Goal: Task Accomplishment & Management: Complete application form

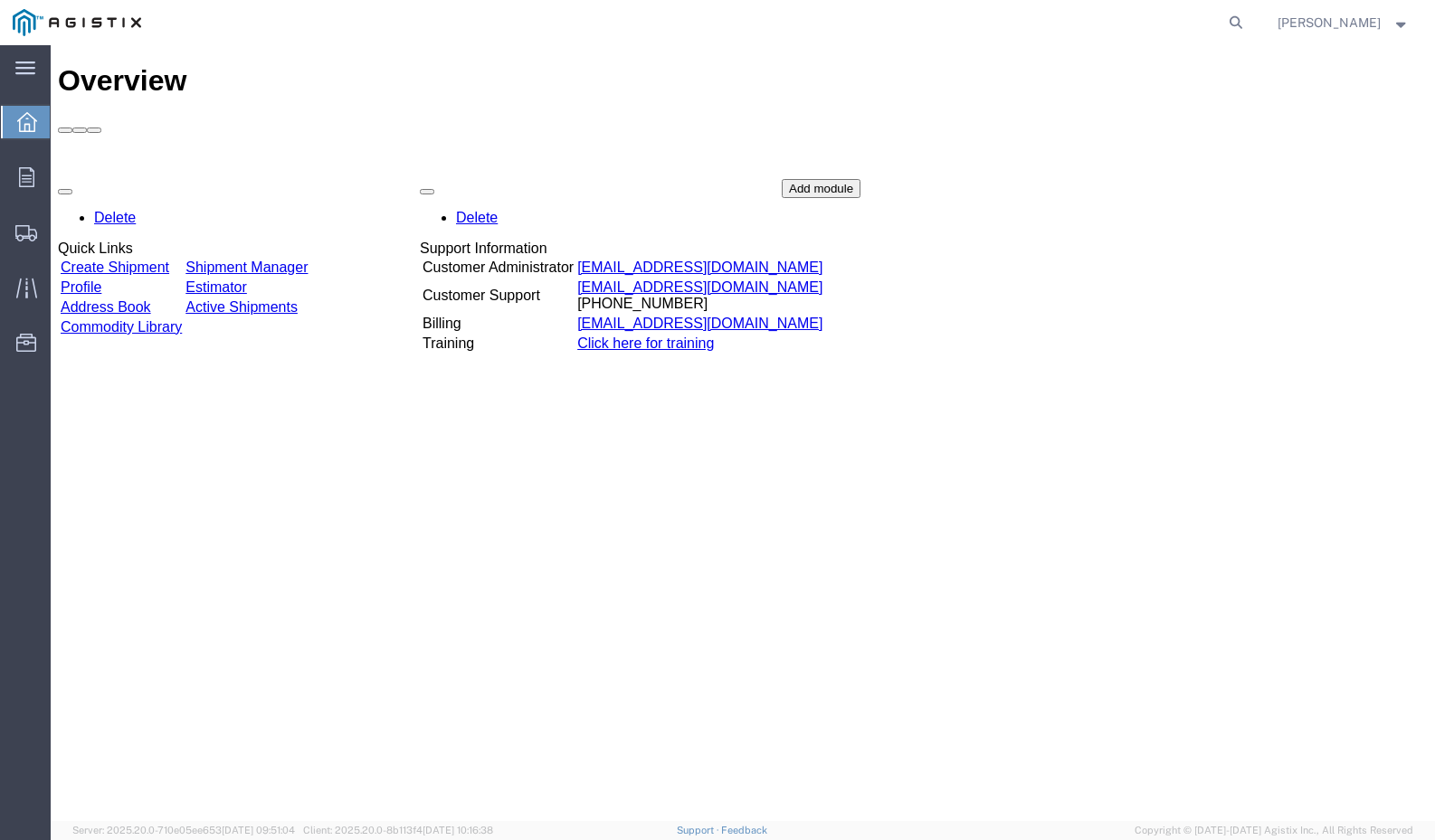
click at [152, 260] on link "Create Shipment" at bounding box center [114, 267] width 108 height 16
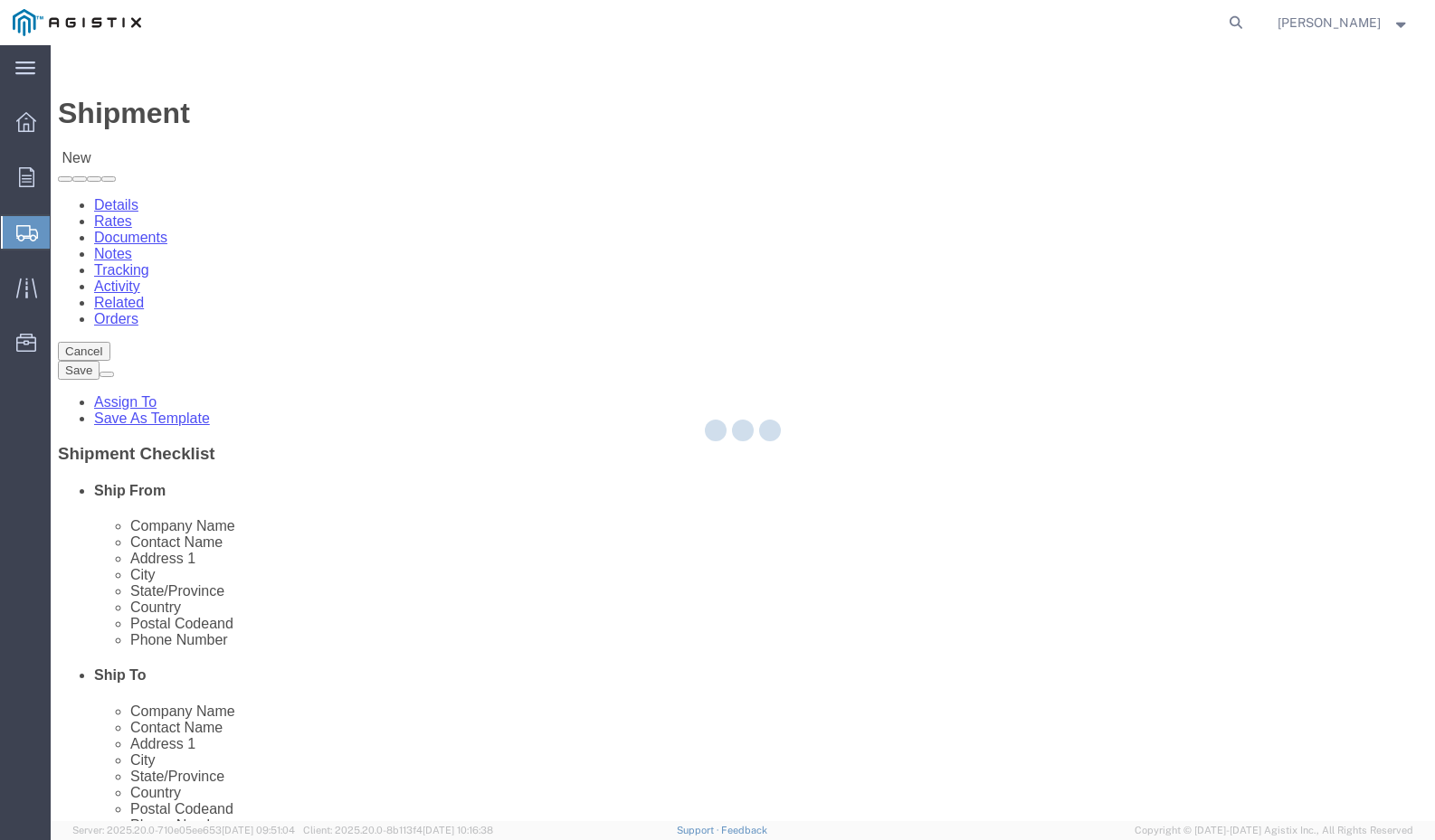
select select
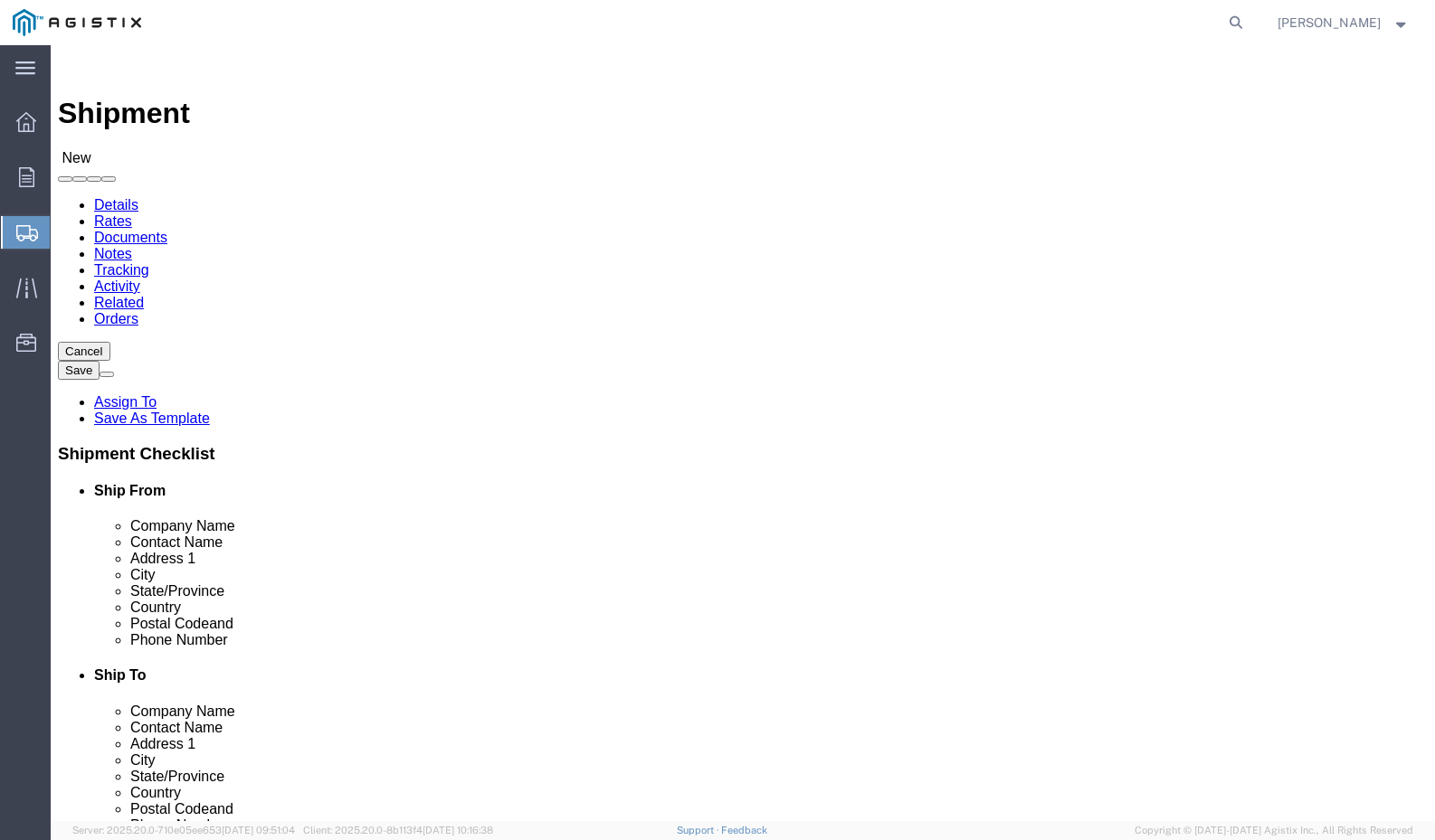
click select "Select PG&E Pure Filter Solutions"
select select "9596"
select select "PURCHORD"
select select
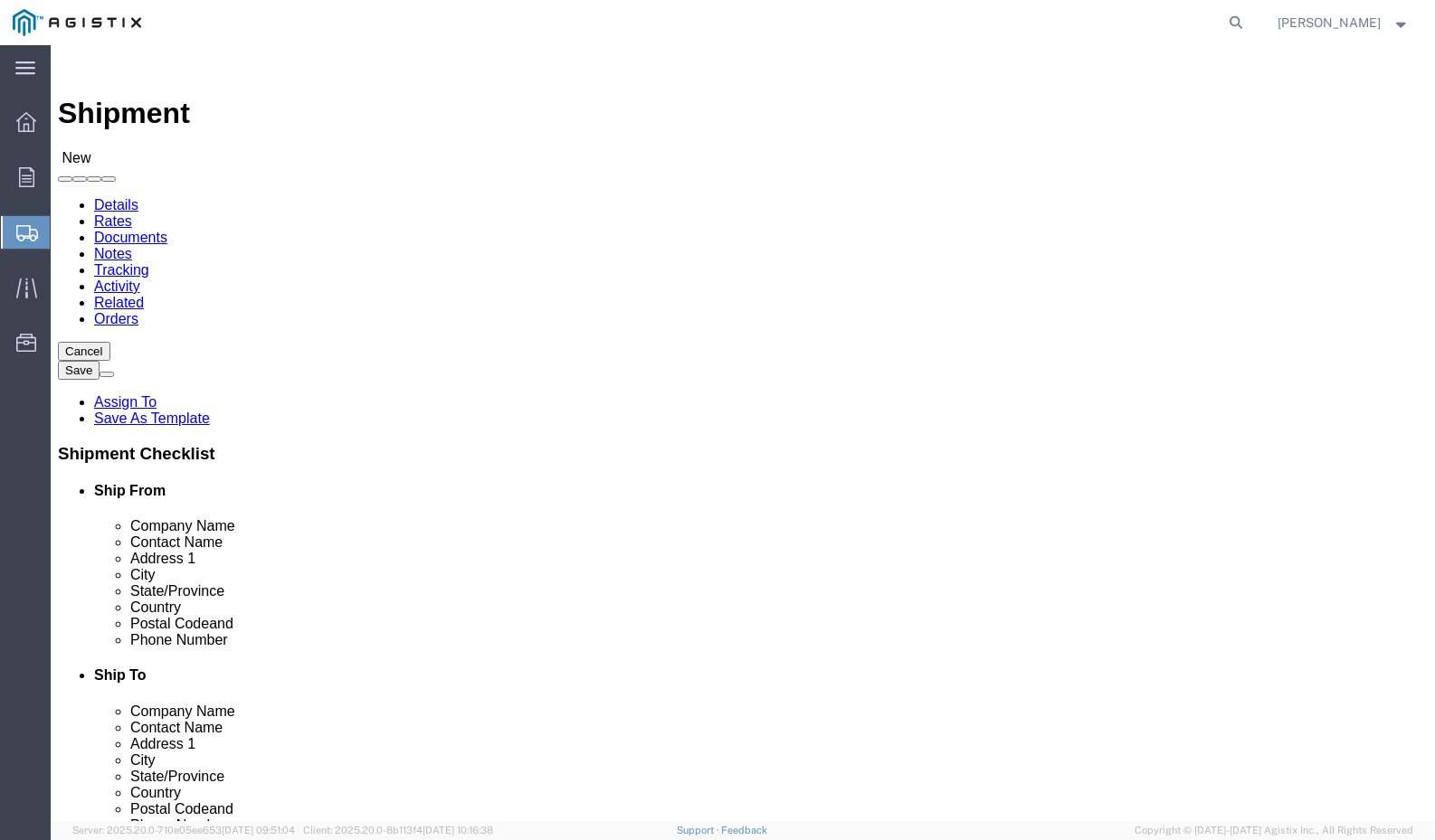
click select "Select All Others [GEOGRAPHIC_DATA] [GEOGRAPHIC_DATA] [GEOGRAPHIC_DATA] [GEOGRA…"
select select "19740"
type input "pure"
click strong "[PERSON_NAME] Textiles"
select select
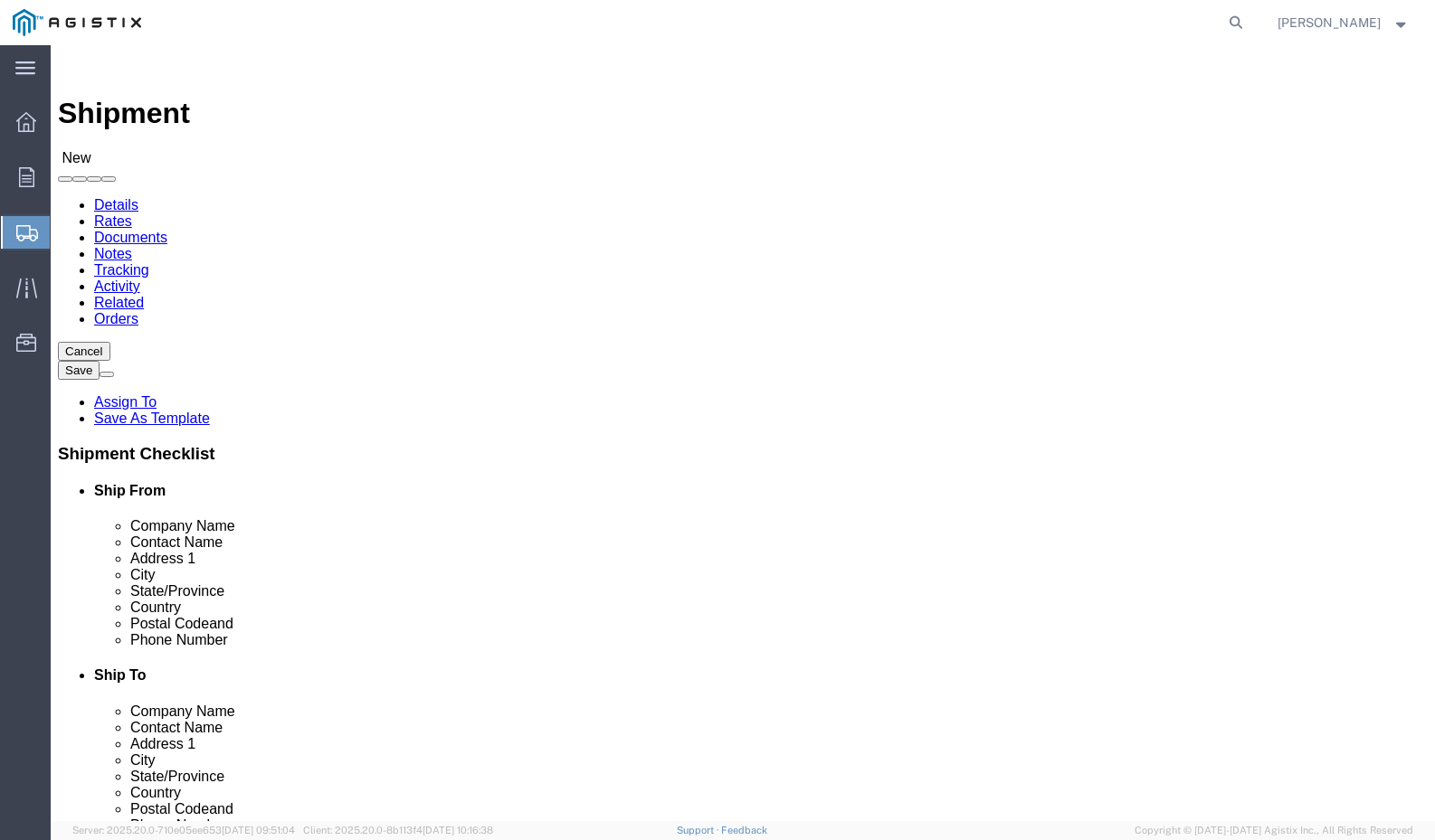
type input "[PERSON_NAME] Textiles"
type input "PURE FILTER SOLUTIONS"
type input "[PERSON_NAME]"
type input "[STREET_ADDRESS]"
type input "[PERSON_NAME]"
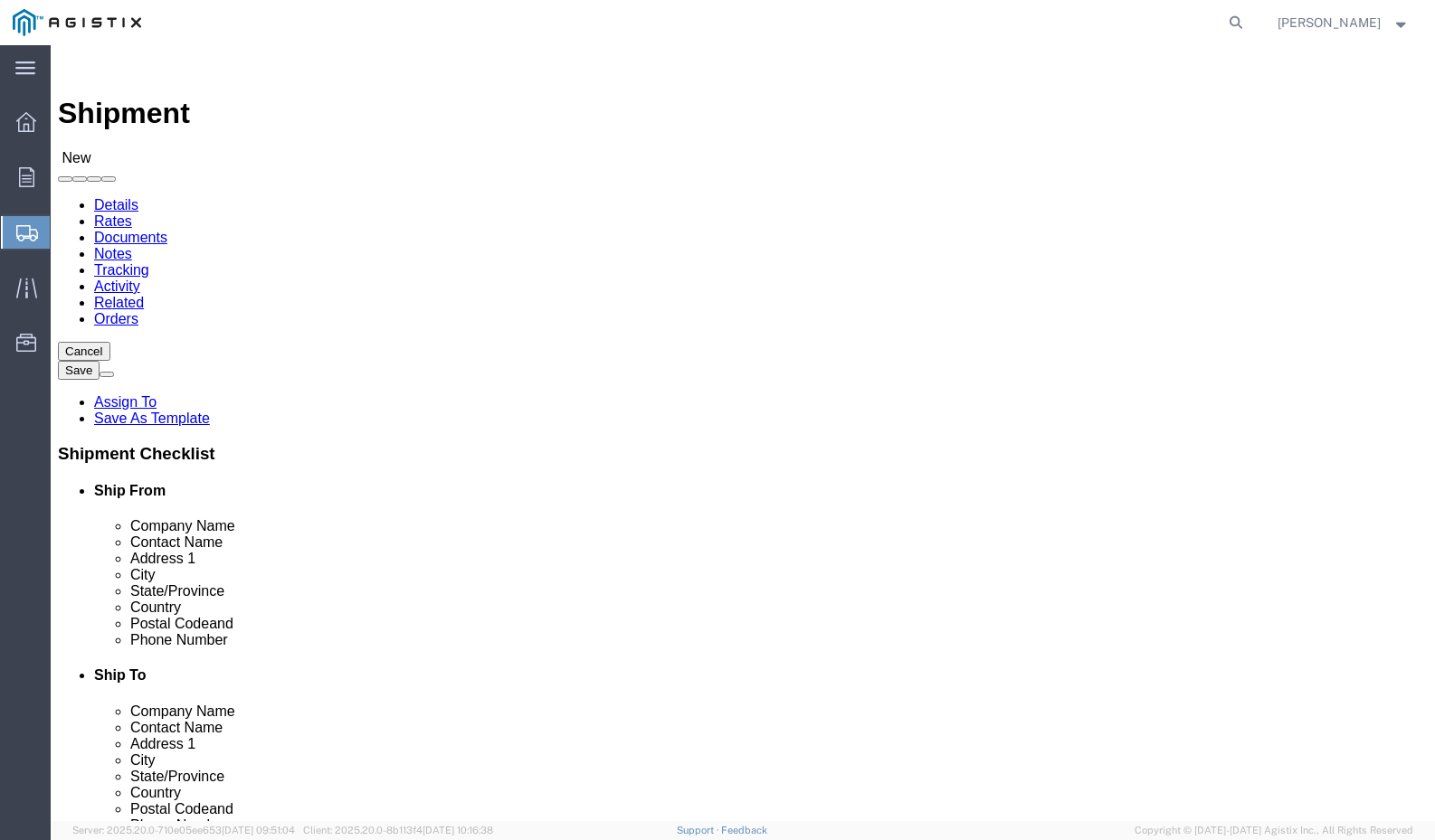
type input "30531"
type input "[PHONE_NUMBER]"
type input "[PERSON_NAME][EMAIL_ADDRESS][DOMAIN_NAME]"
checkbox input "true"
select select "GA"
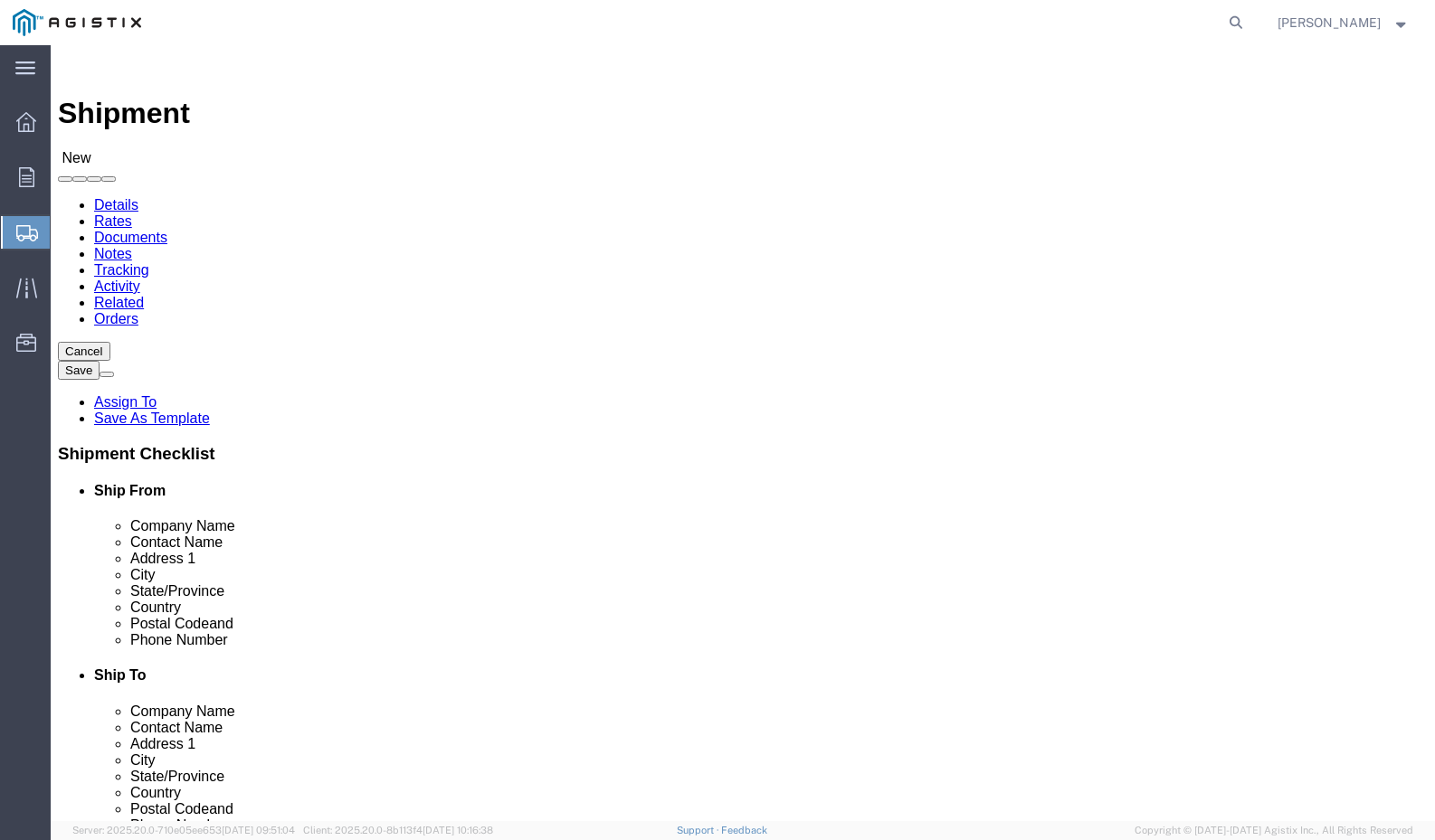
type input "pacific"
click p "- Pacific Gas & Electric Company - (Fremont Materials Receiveing) [STREET_ADDRE…"
select select
type input "Pacific Gas & Electric Company"
type input "Fremont Materials Receiveing"
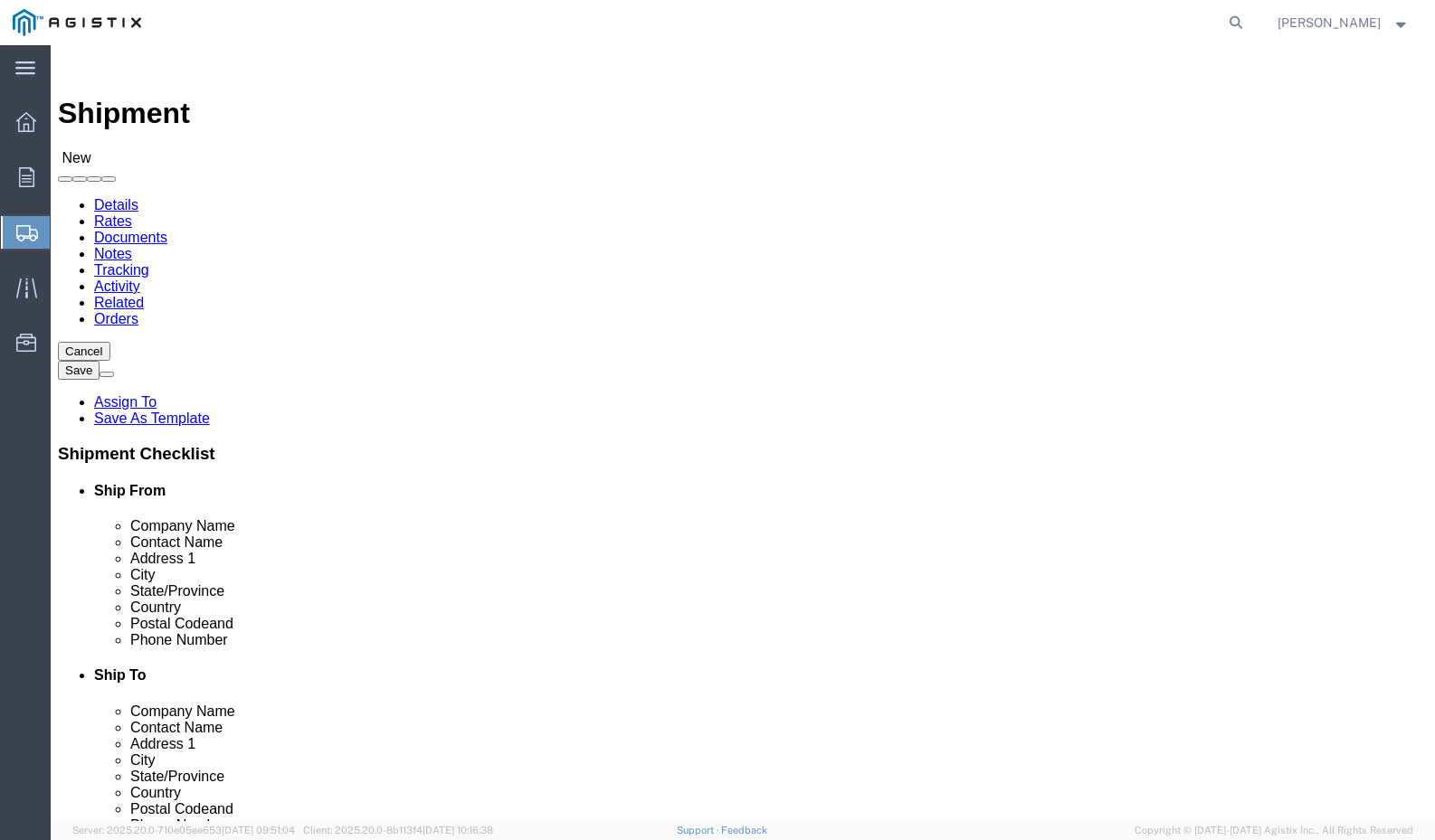
type input "[STREET_ADDRESS][PERSON_NAME]"
type input "Fremont"
type input "94538"
type input "5107702025"
select select "CA"
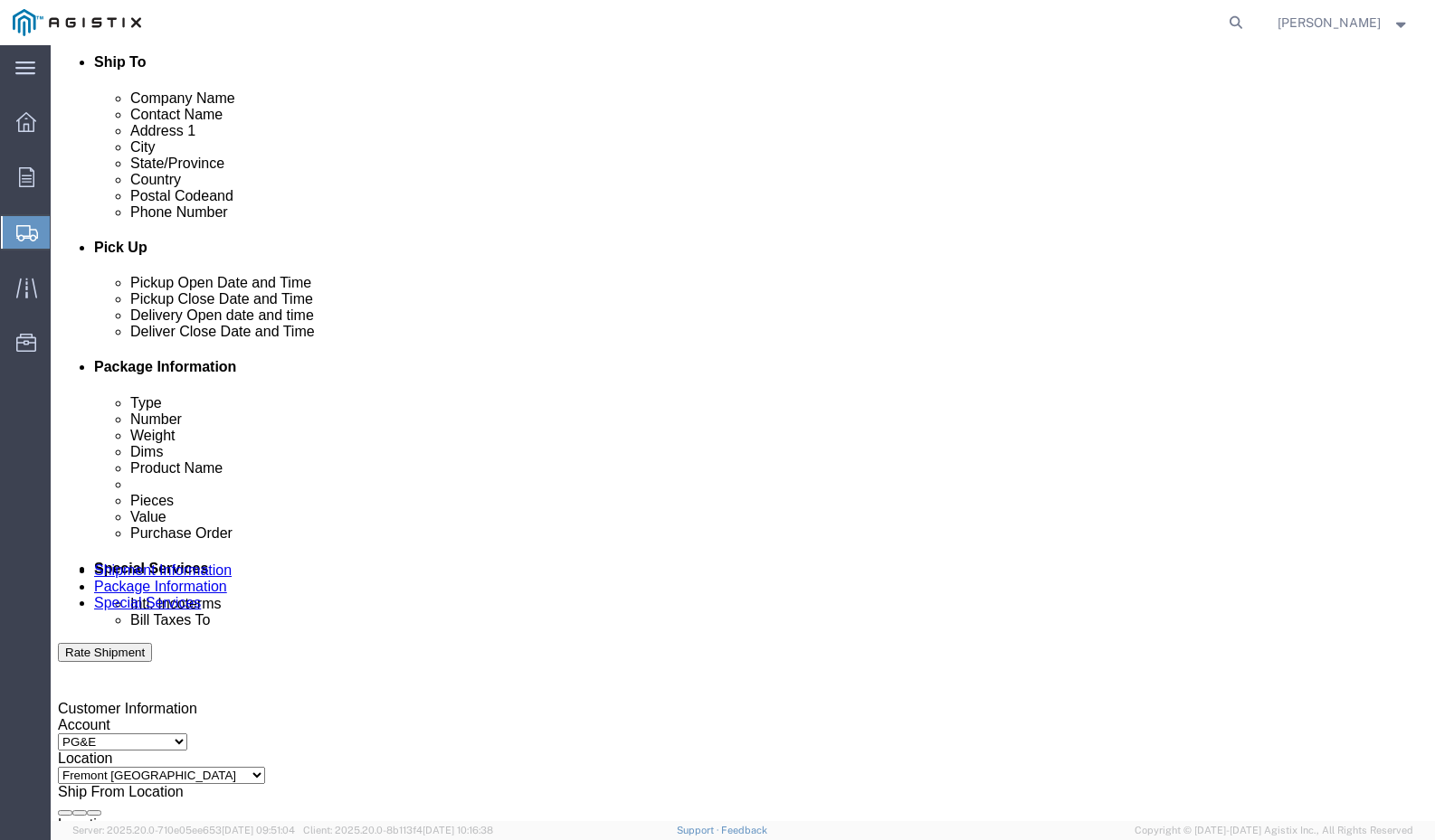
scroll to position [647, 0]
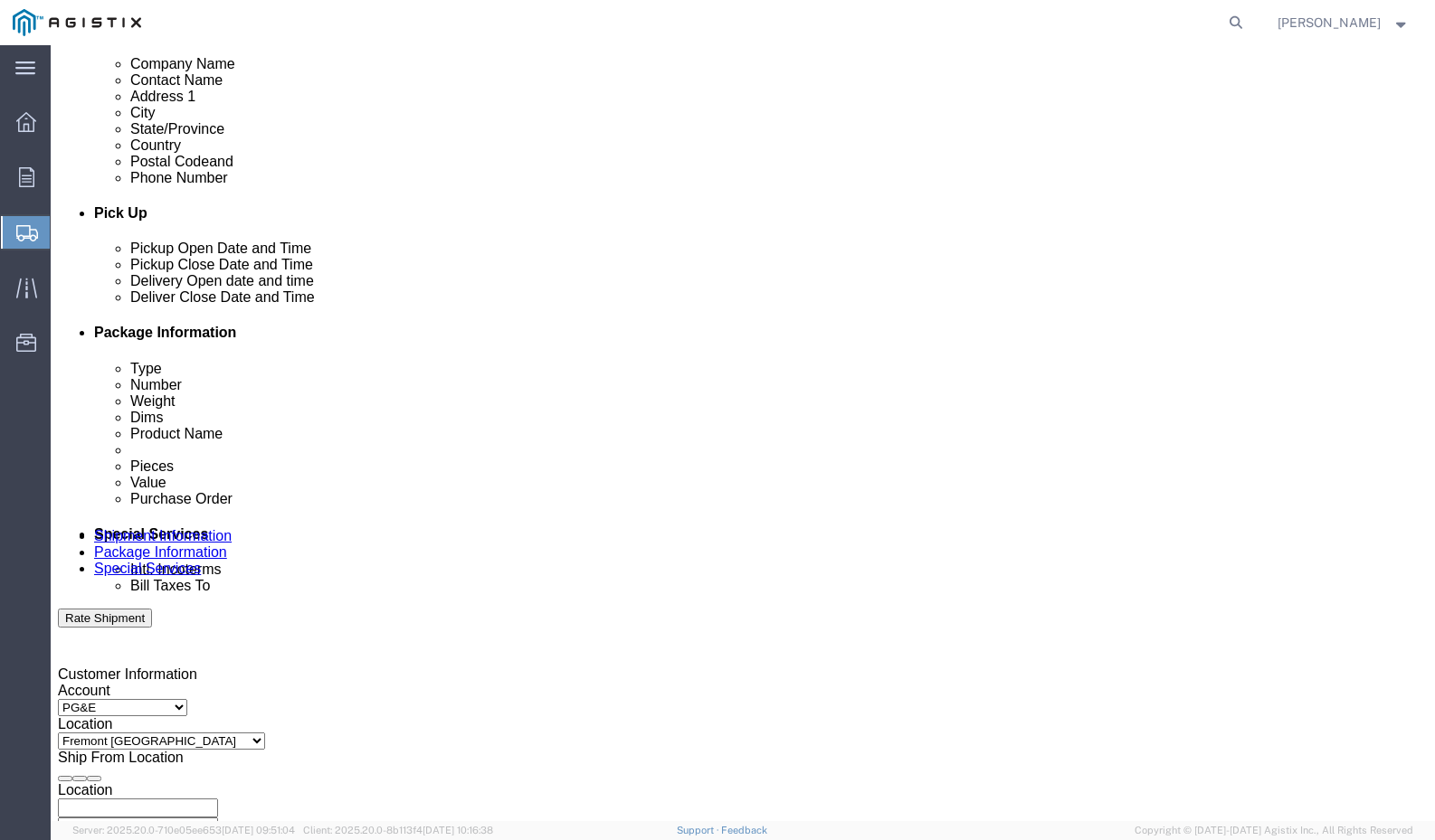
click div "[DATE] 2:00 PM"
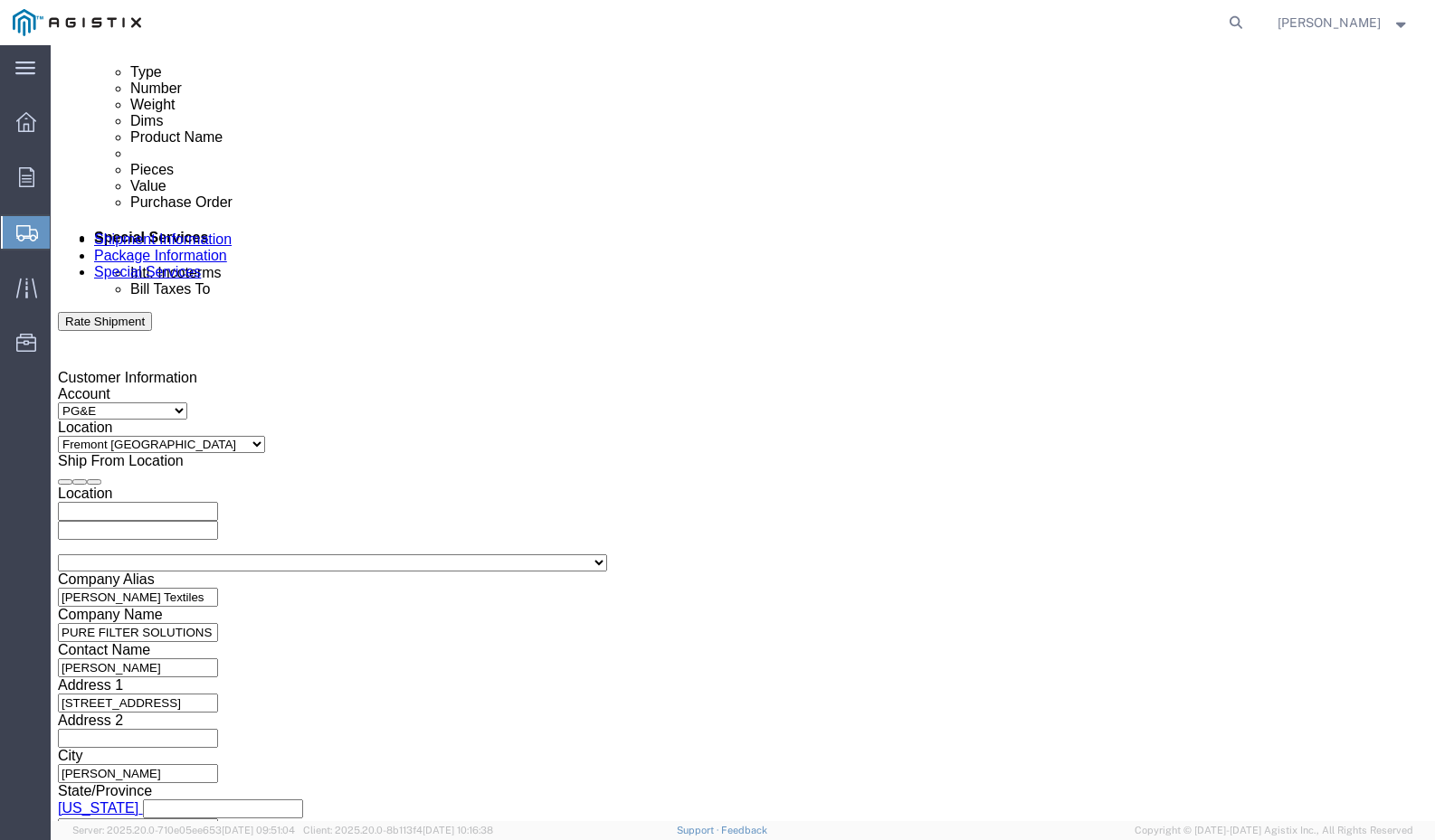
type input "4:00 PM"
click button "Apply"
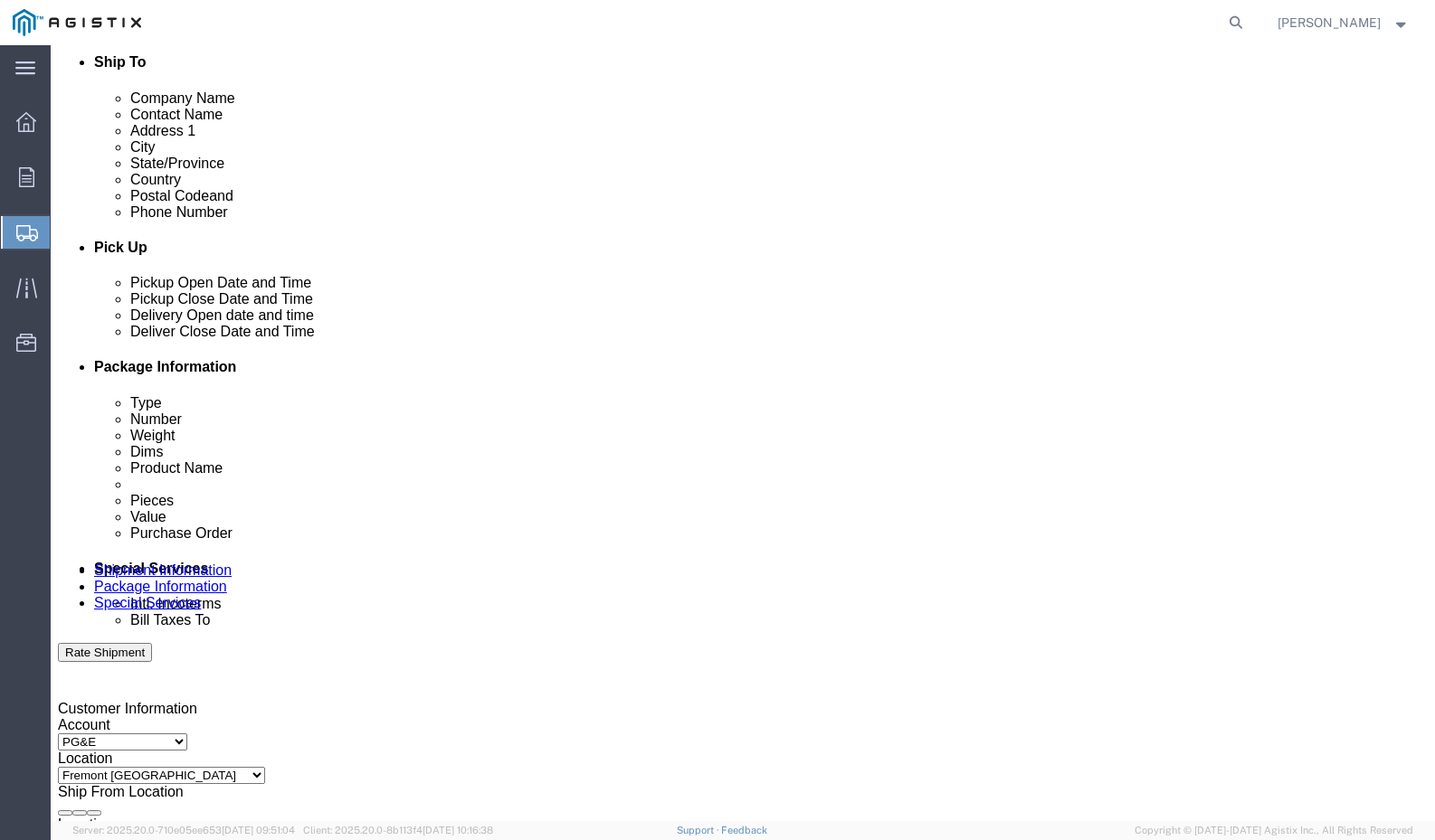
scroll to position [580, 0]
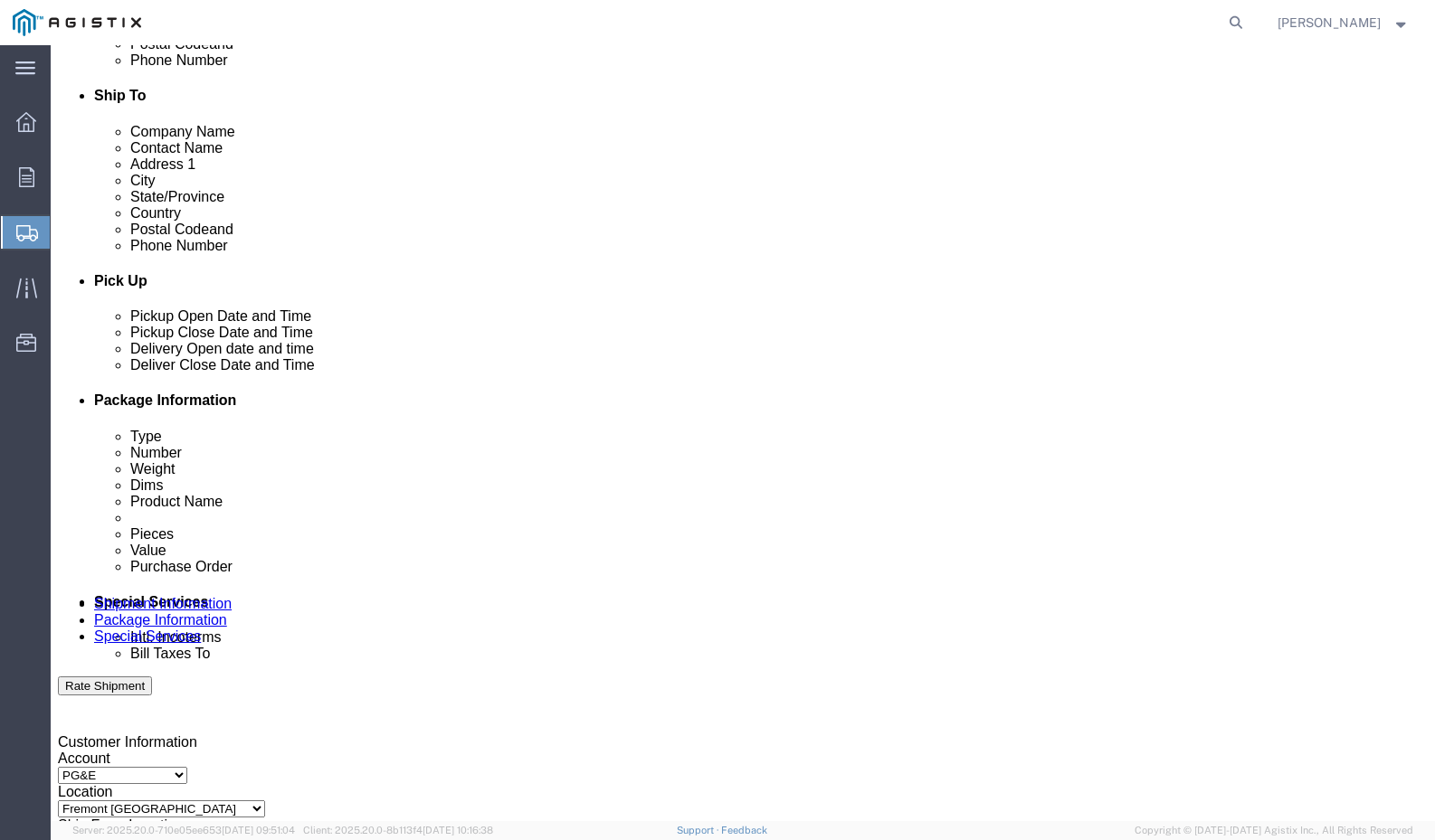
click div
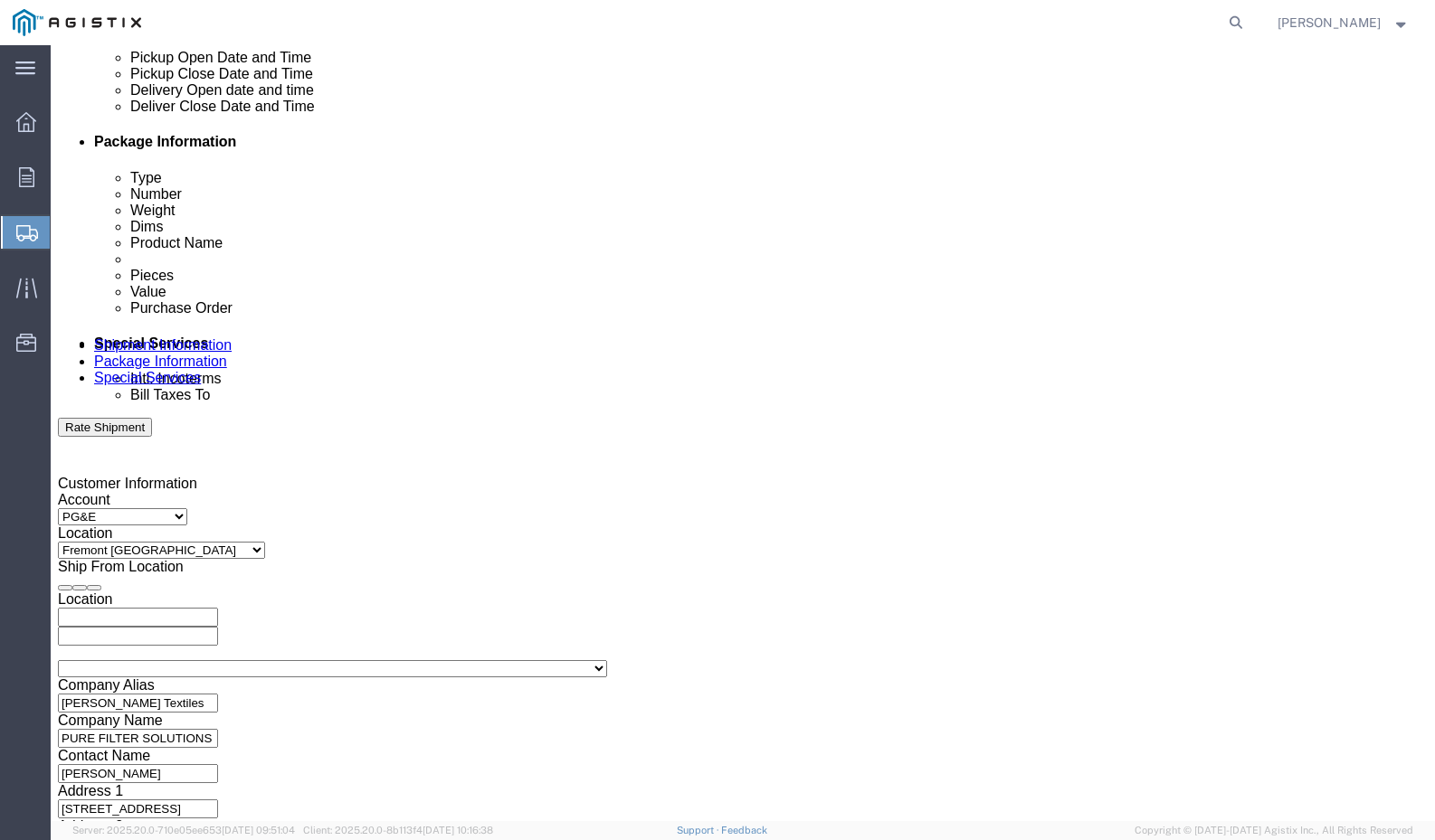
scroll to position [866, 0]
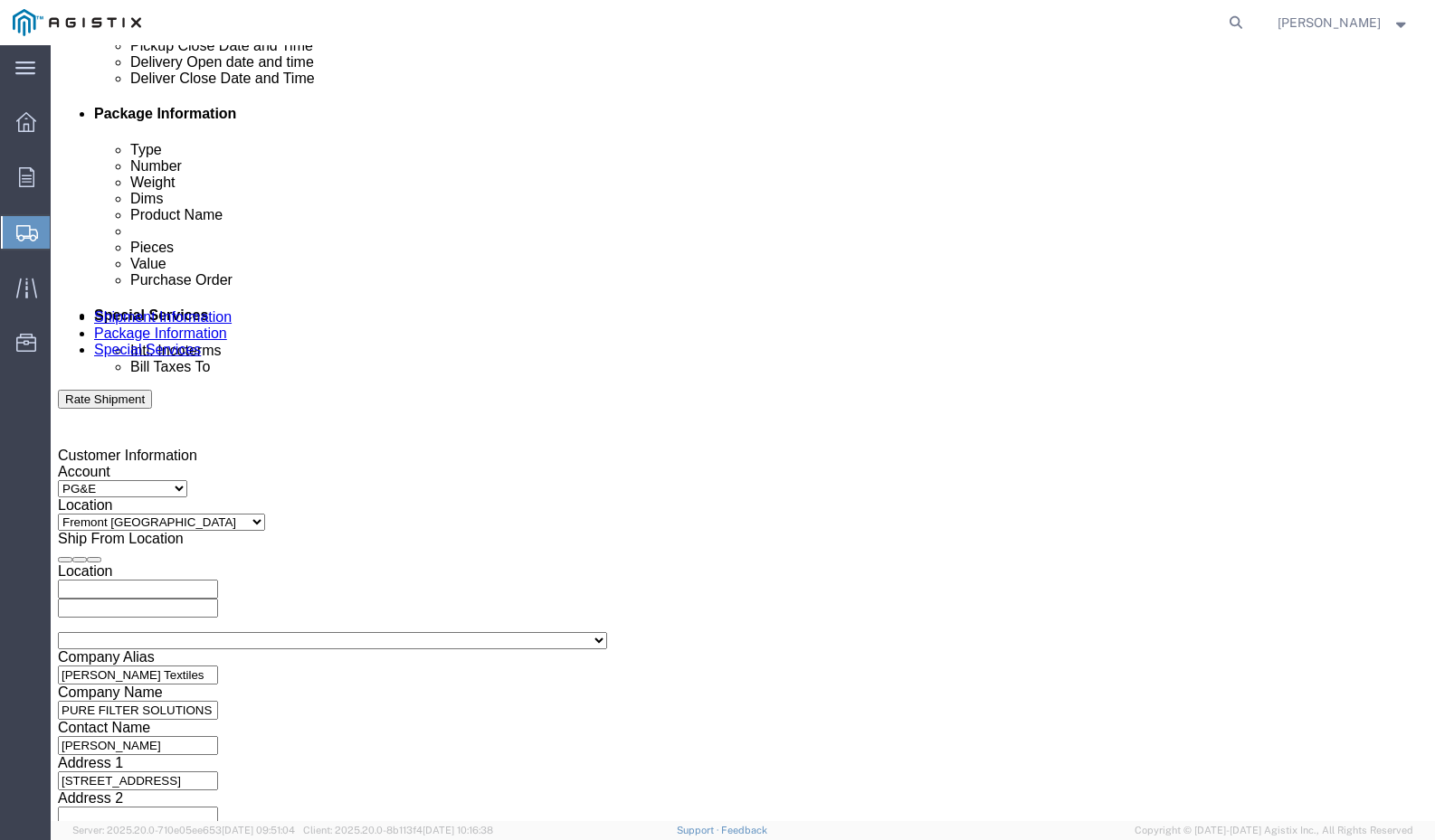
click input "6:00 PM"
type input "4:00 PM"
click button "Apply"
click div
click input "5:00 PM"
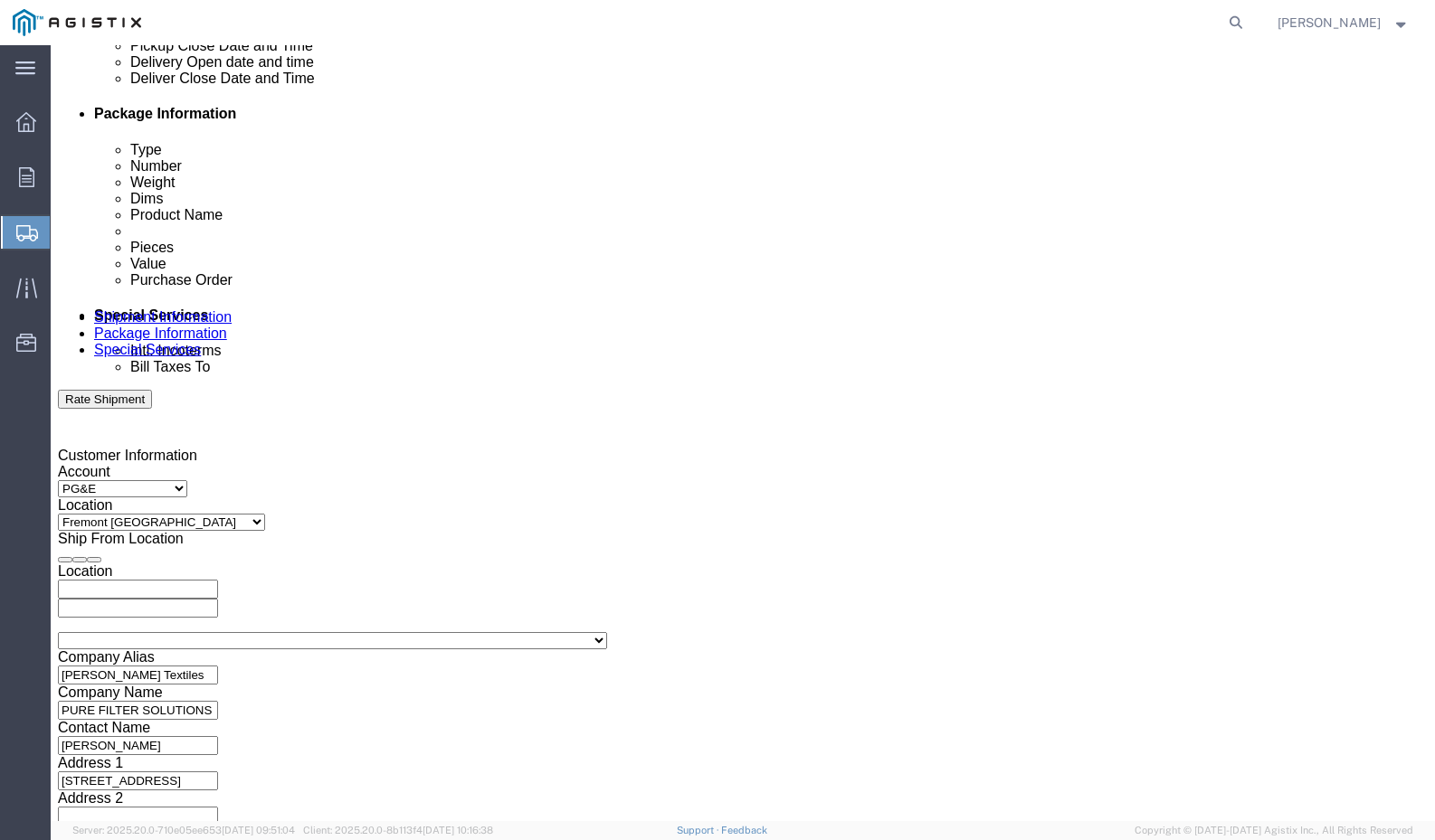
click input "7:00 PM"
type input "7:00 am"
click button "Apply"
click input "text"
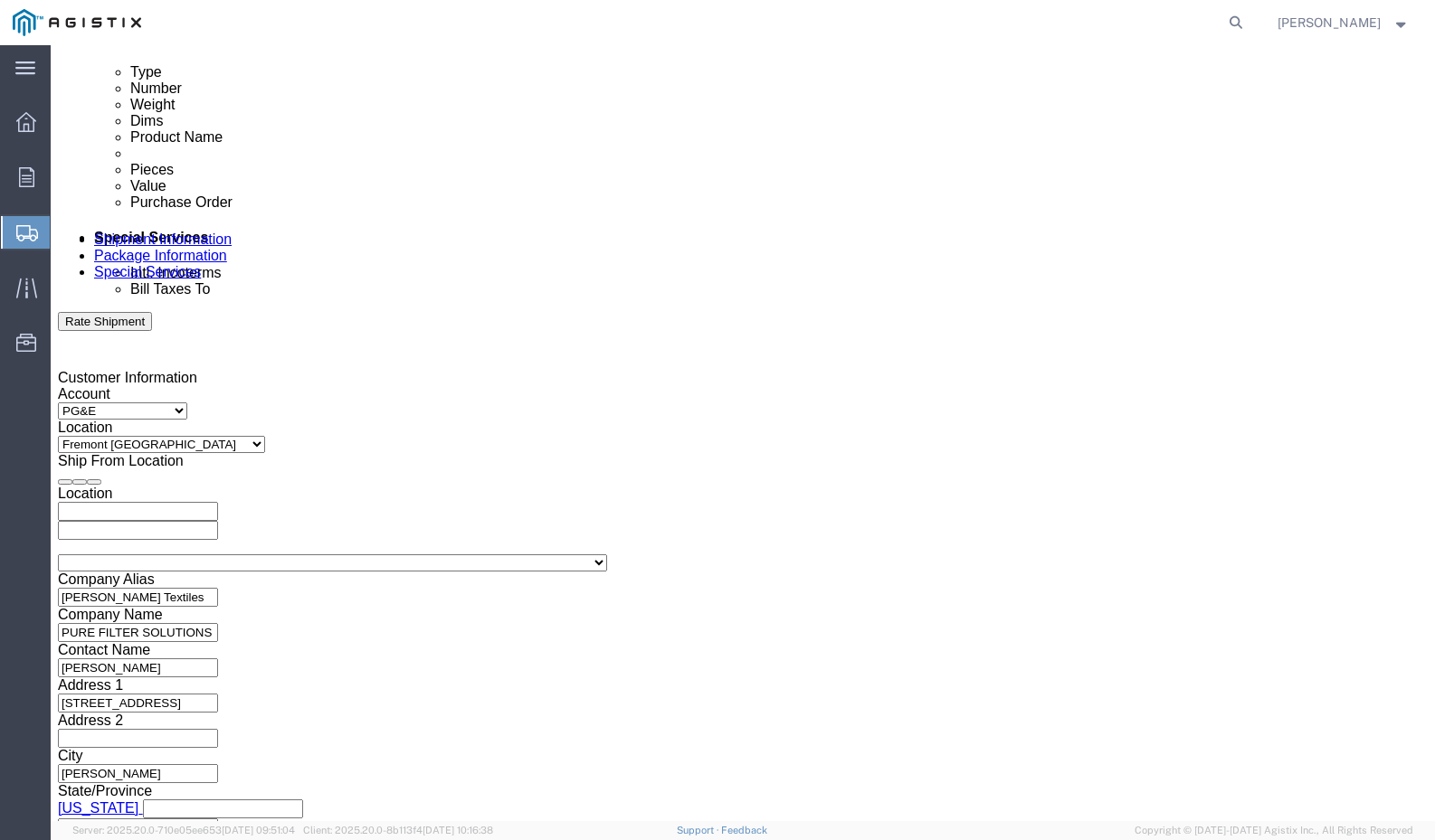
type input "3501423858"
click button "Continue"
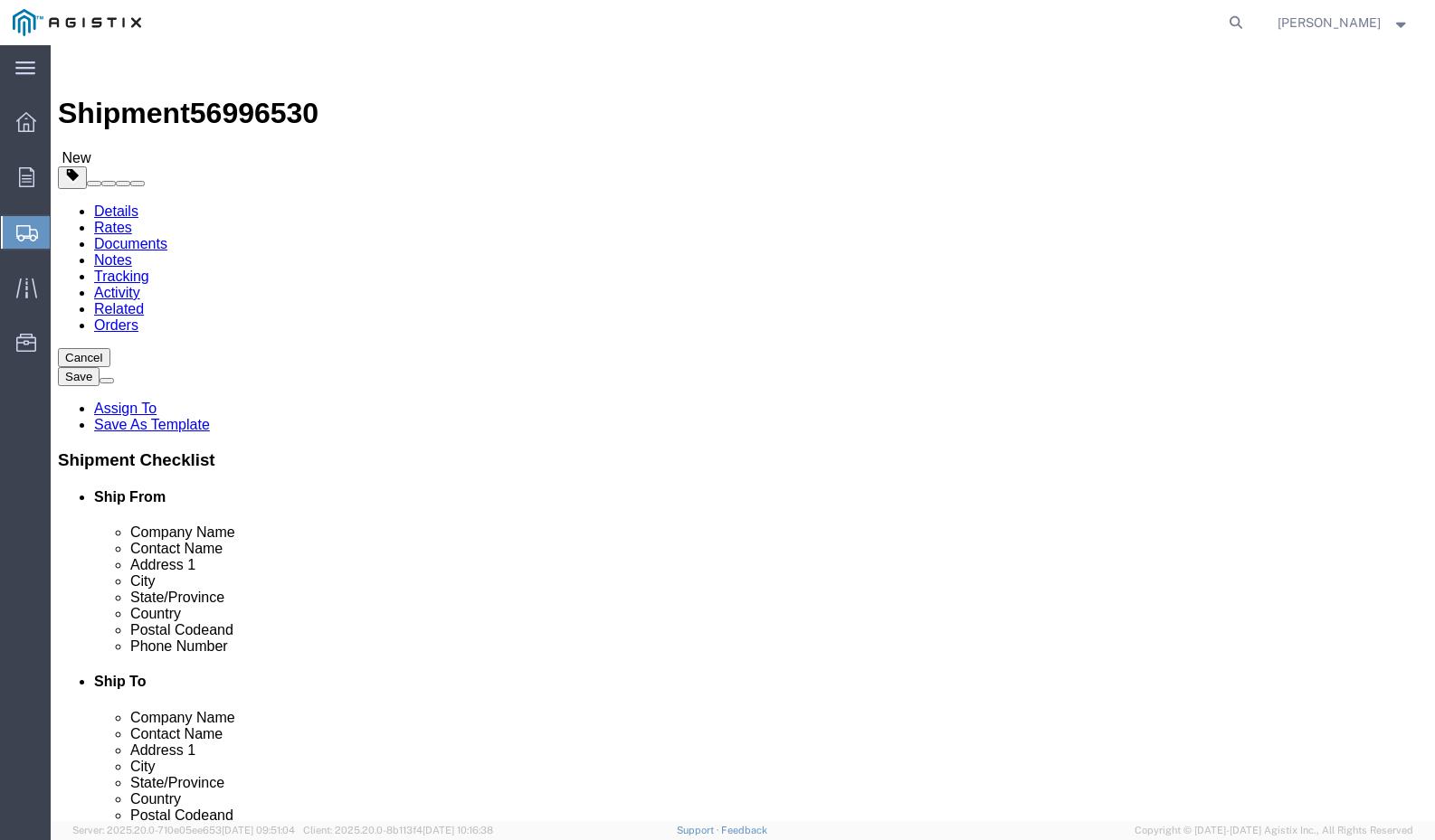
select select "PSNS"
click input "1"
type input "3"
click input "text"
type input "48"
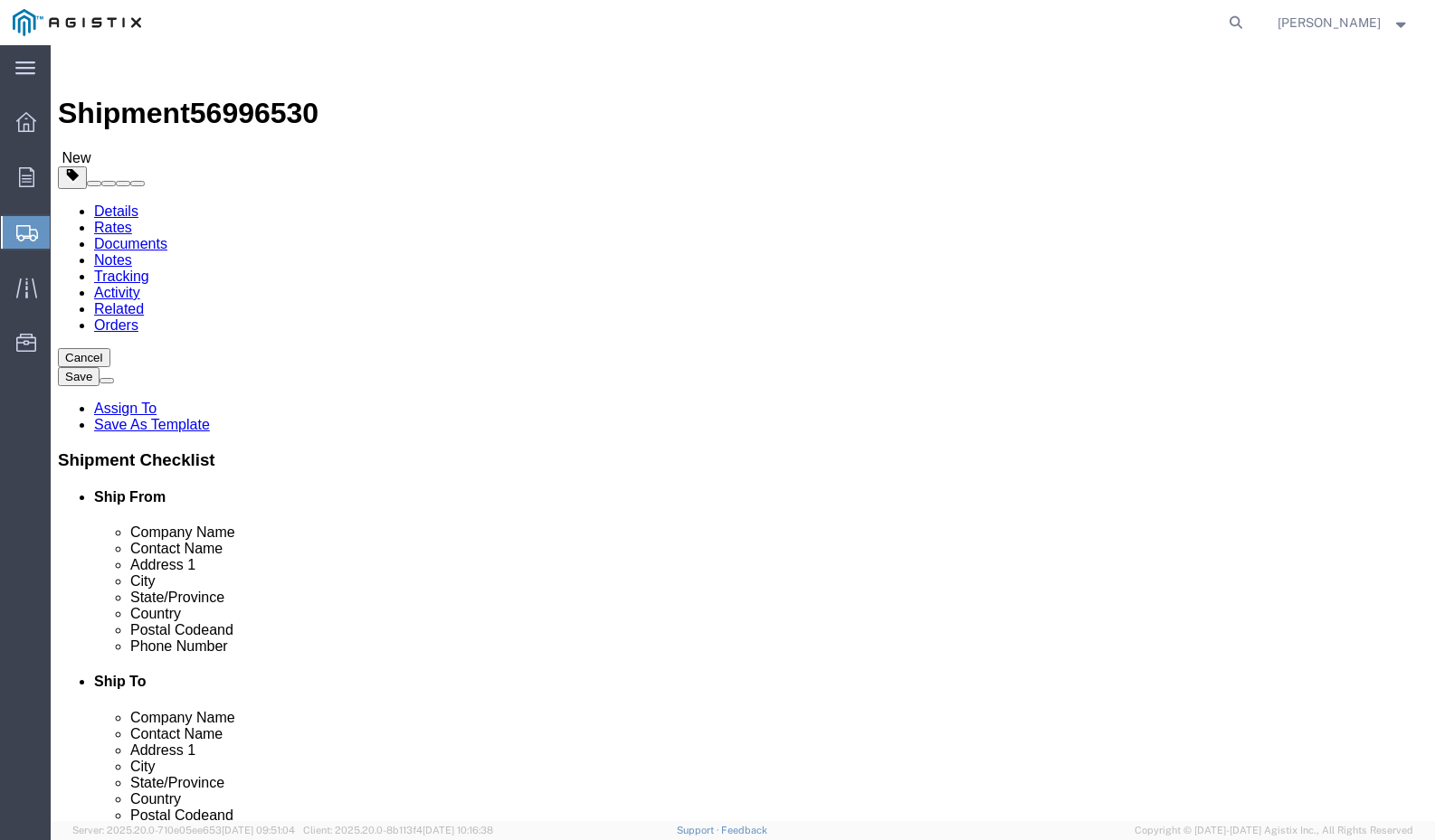
type input "40"
type input "64"
drag, startPoint x: 239, startPoint y: 468, endPoint x: 141, endPoint y: 466, distance: 98.0
click div "Weight Total weight of packages in pounds or kilograms 0.00 Select kgs lbs Ship…"
type input "750"
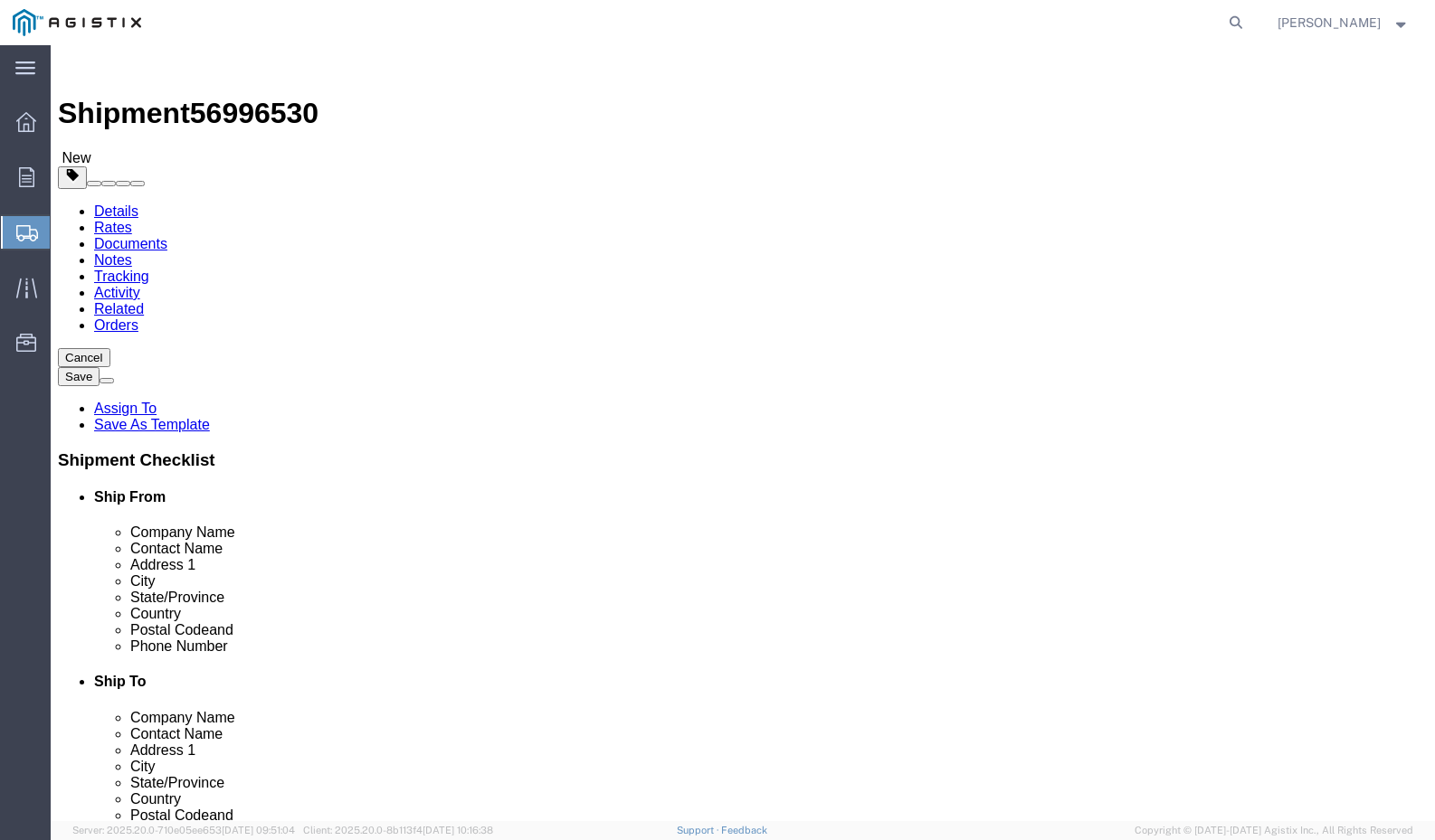
click link "Add Content"
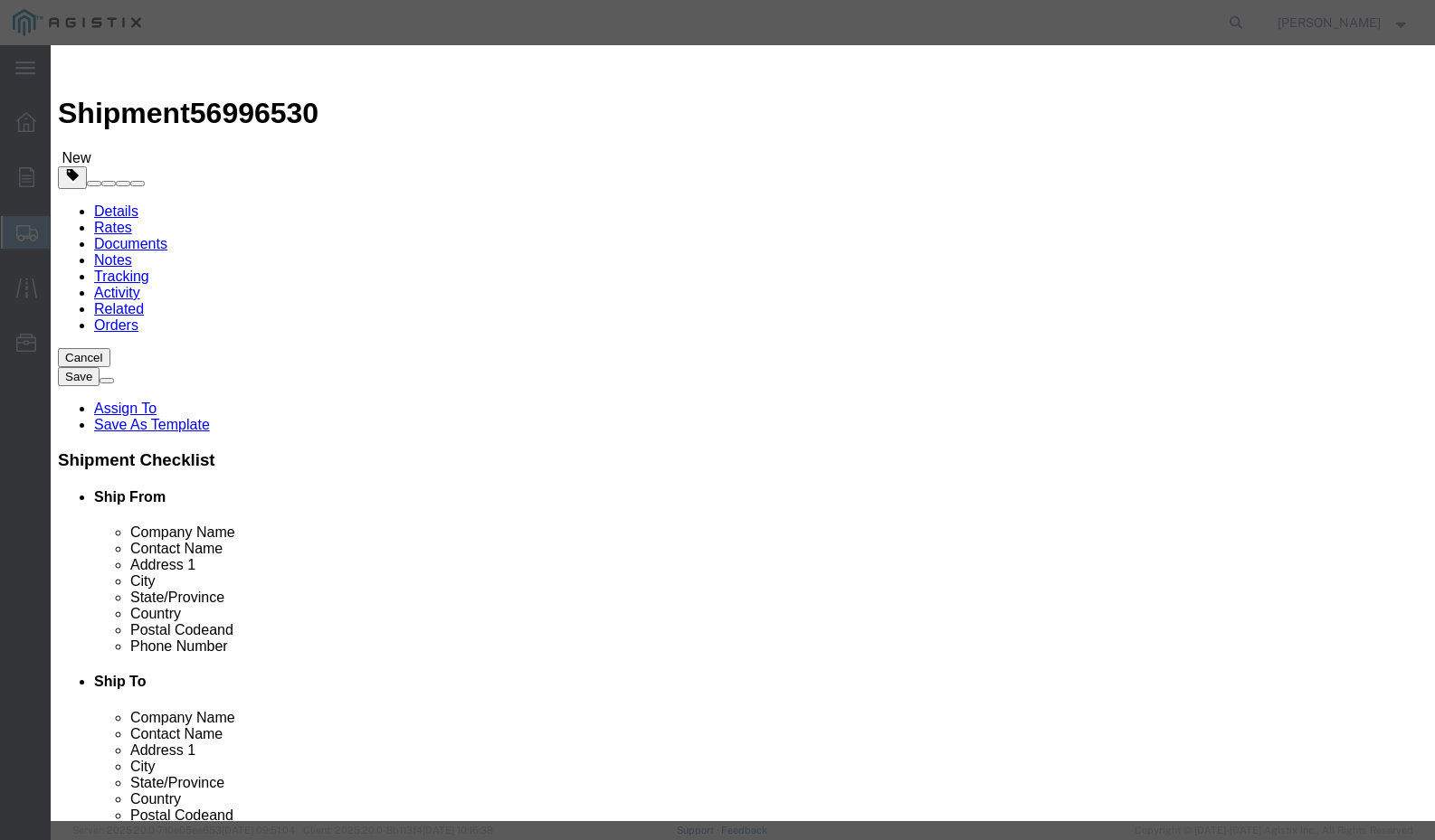
click input "Pure filter sock dewatering filter"
type input "Pure filter sock vault dewatering filter"
drag, startPoint x: 430, startPoint y: 170, endPoint x: 328, endPoint y: 170, distance: 102.0
click div "Pieces 0 Select Bag Barrels 100Board Feet Bottle Box Blister Pack Carats Can Ca…"
type input "75"
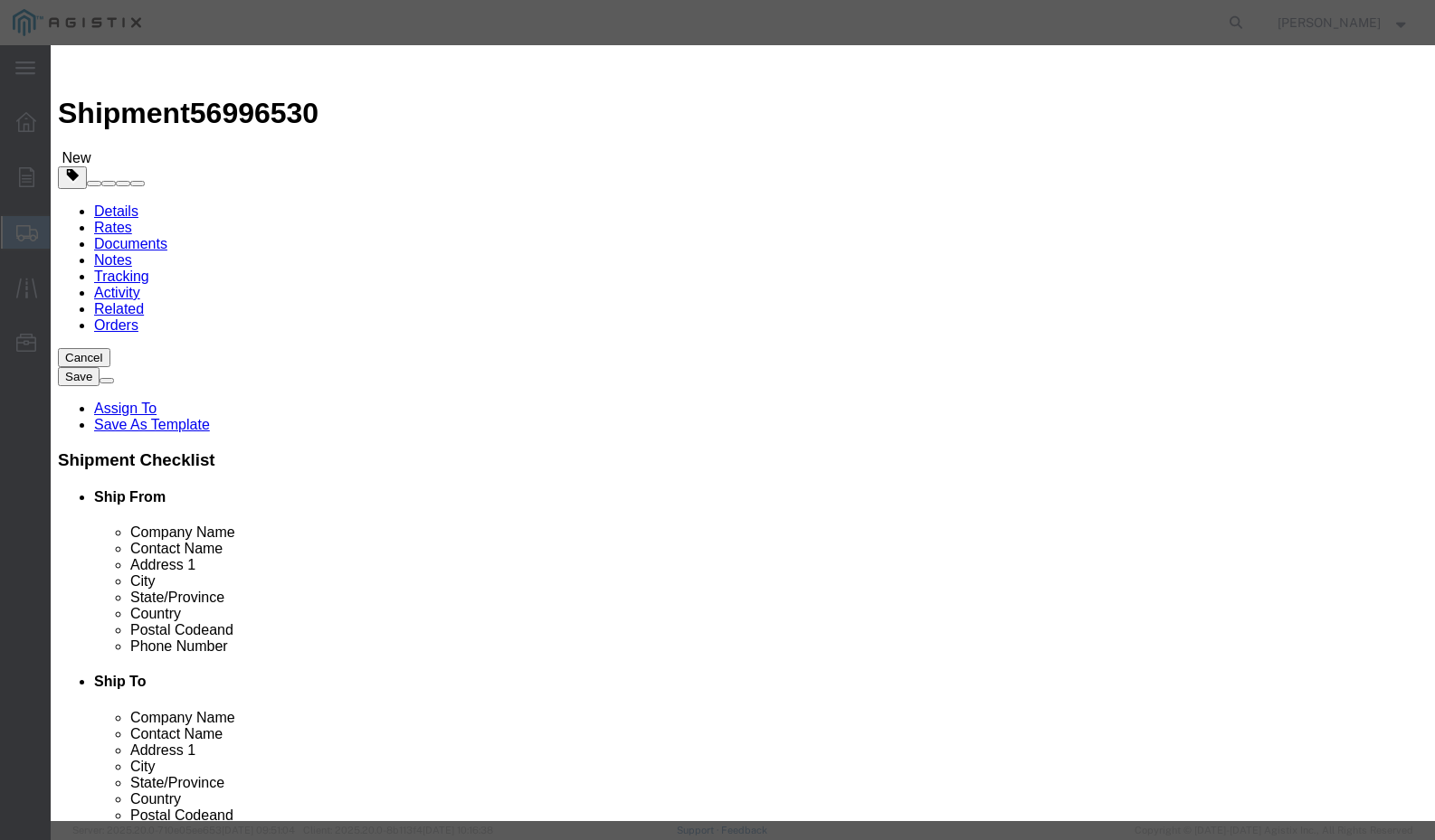
click input "text"
type input "17325"
select select "250"
click button "Save & Close"
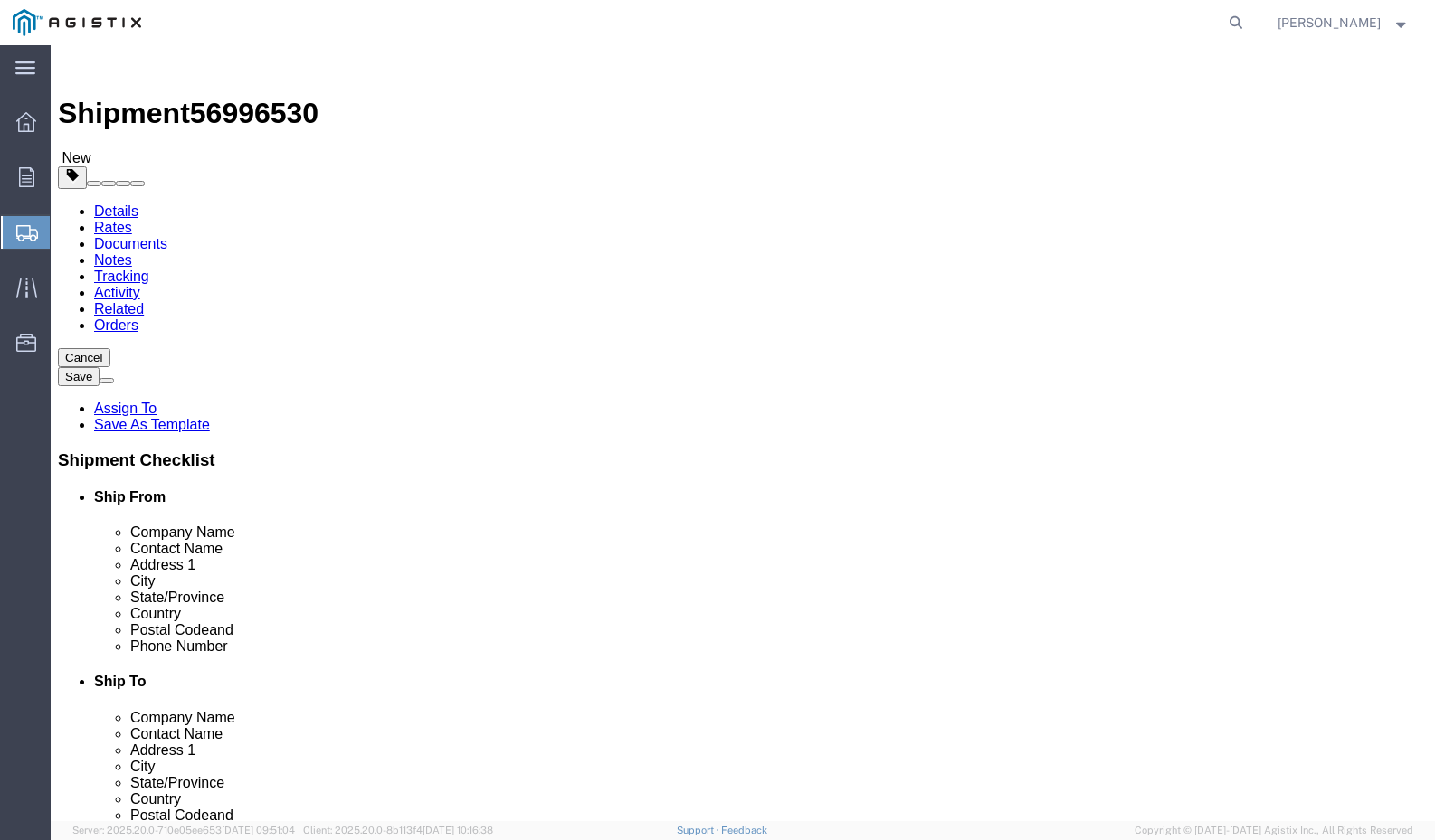
click span
select select "PSNS"
select select "PSST"
click input "text"
type input "50"
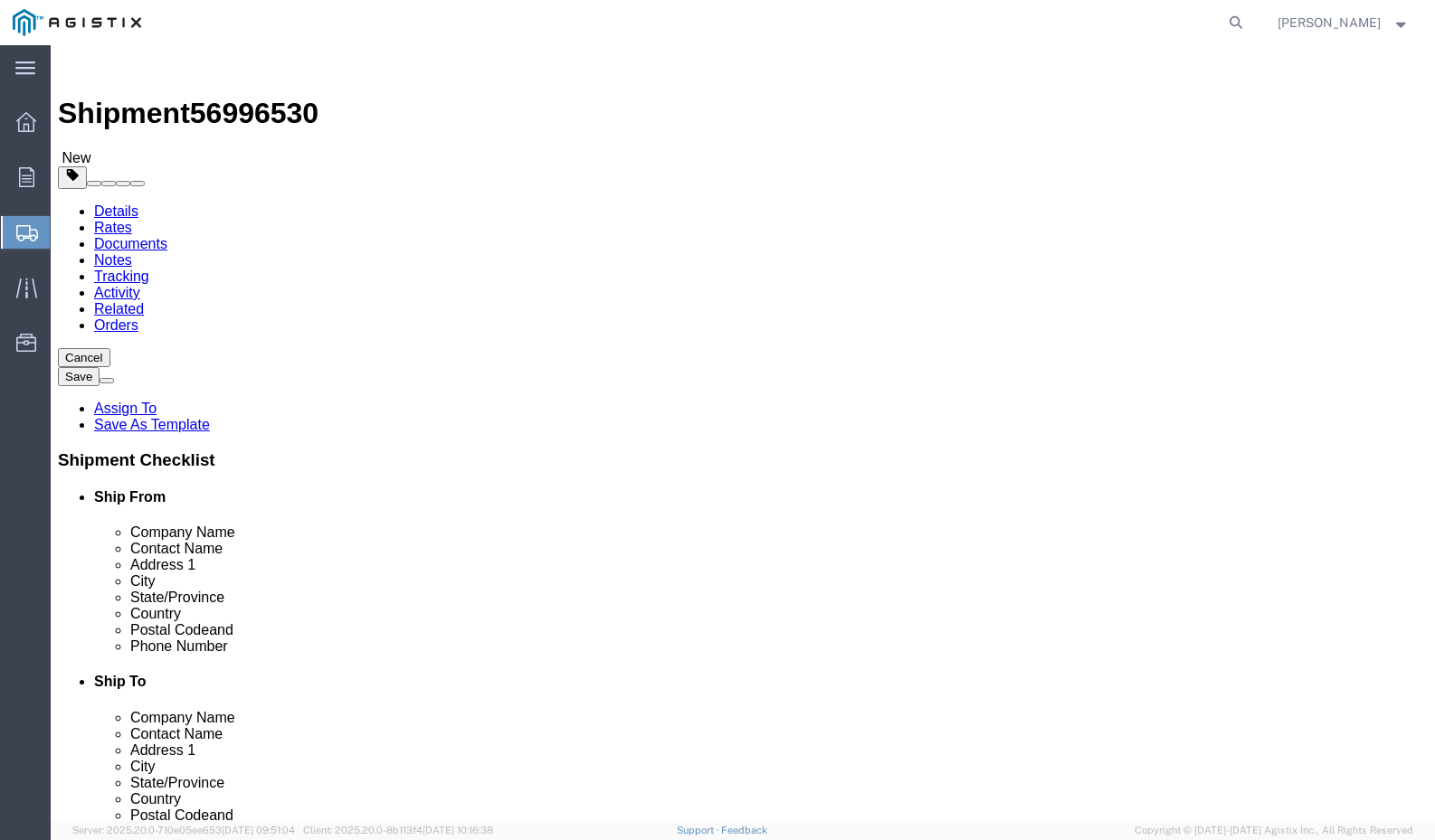
type input "43"
type input "84"
drag, startPoint x: 748, startPoint y: 487, endPoint x: 687, endPoint y: 486, distance: 61.0
click div "0.00 Select kgs lbs"
type input "680"
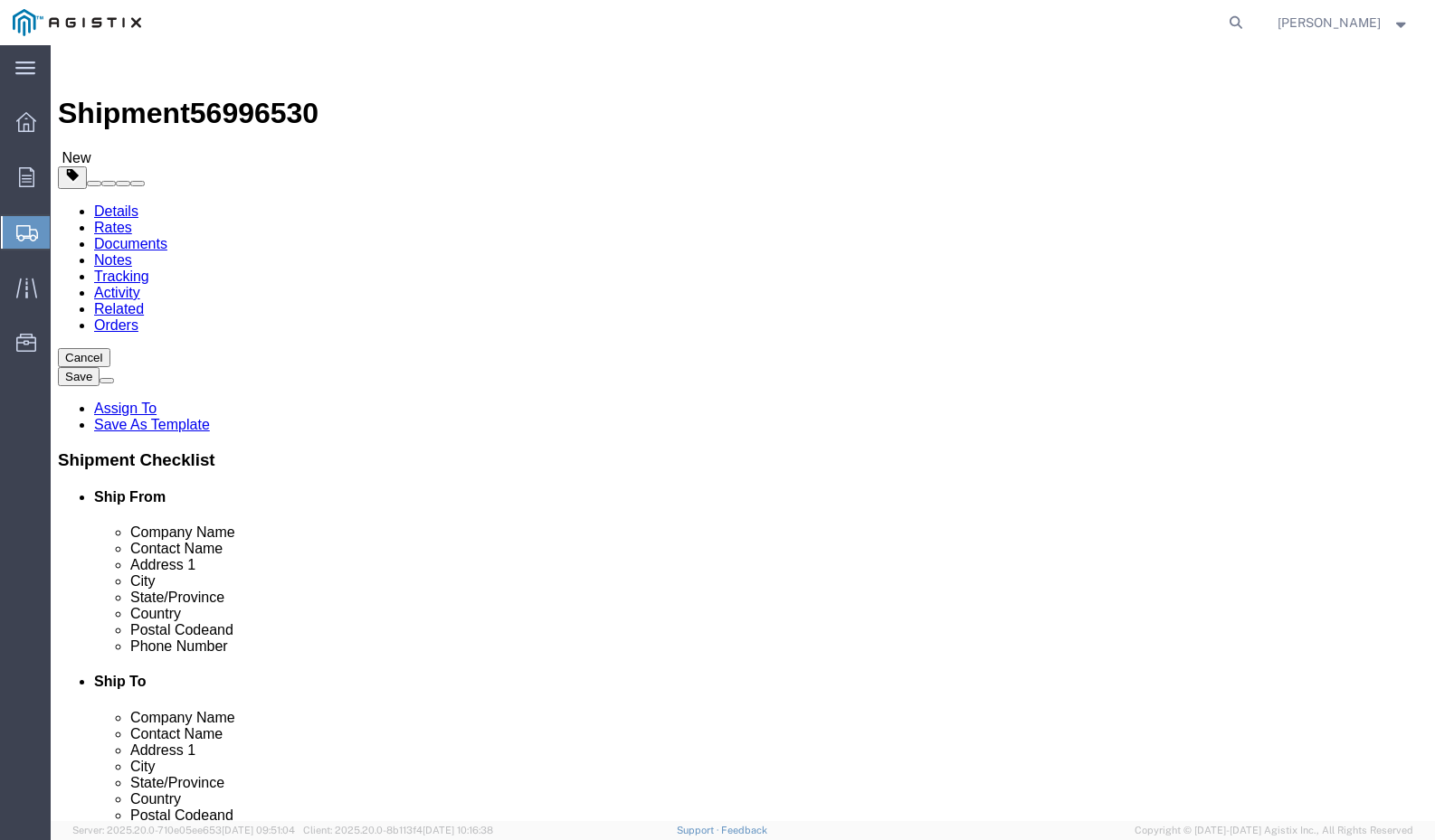
click link "Add Content"
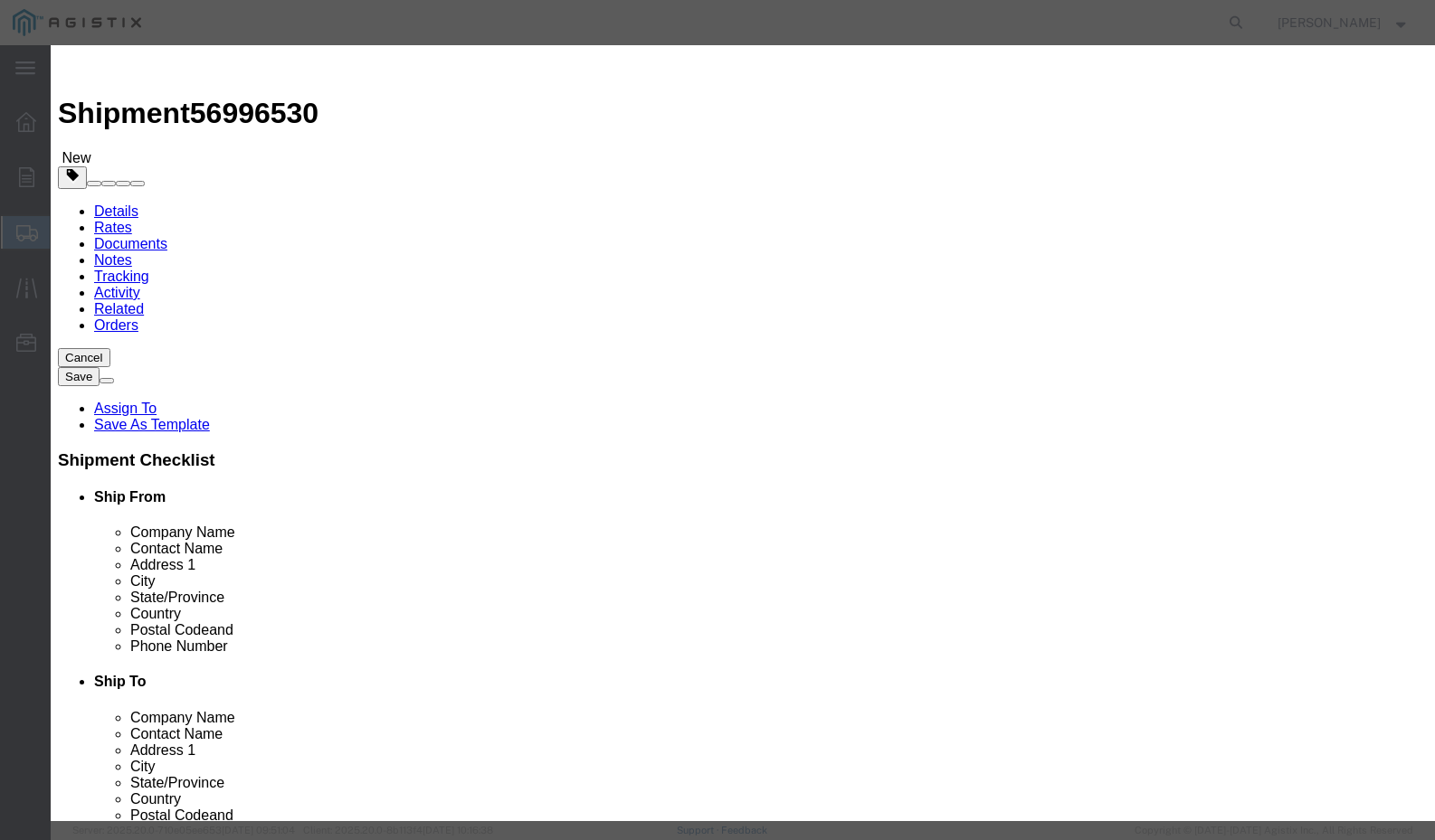
type input "pure filter sock vault dewatering filter"
type input "50"
type input "12800"
select select "125"
click button "Save & Close"
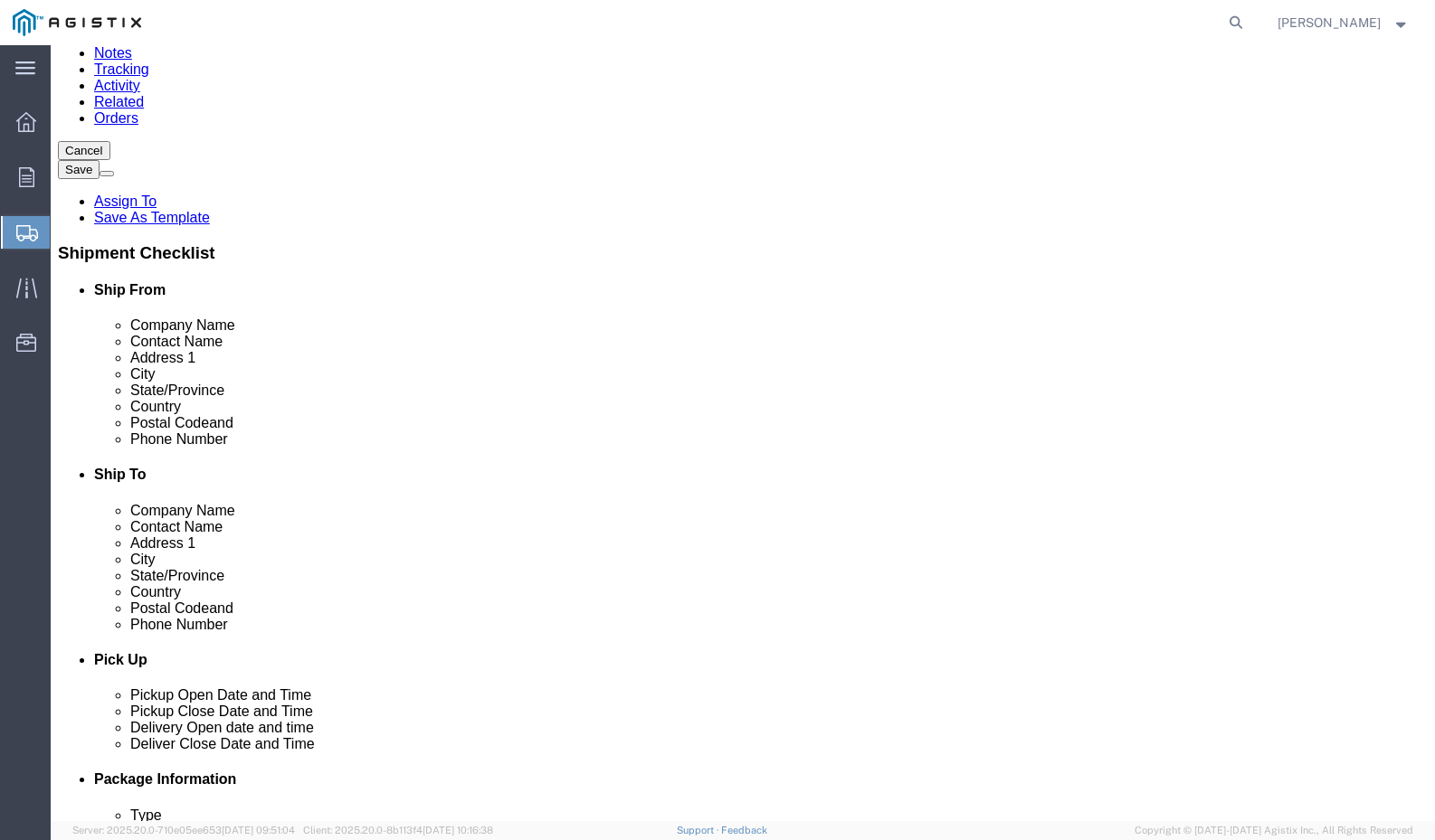
scroll to position [206, 0]
click button "Continue"
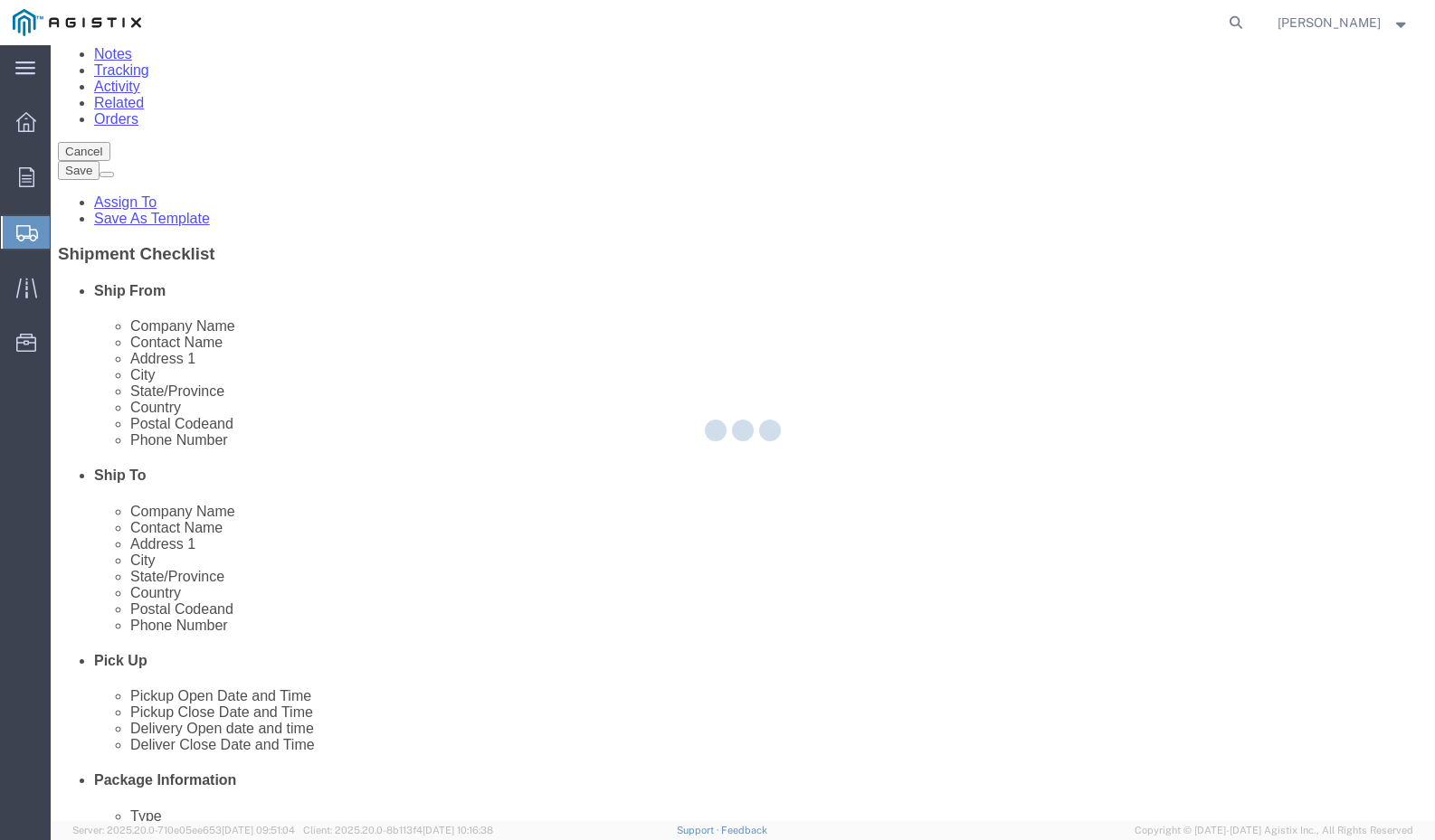
select select
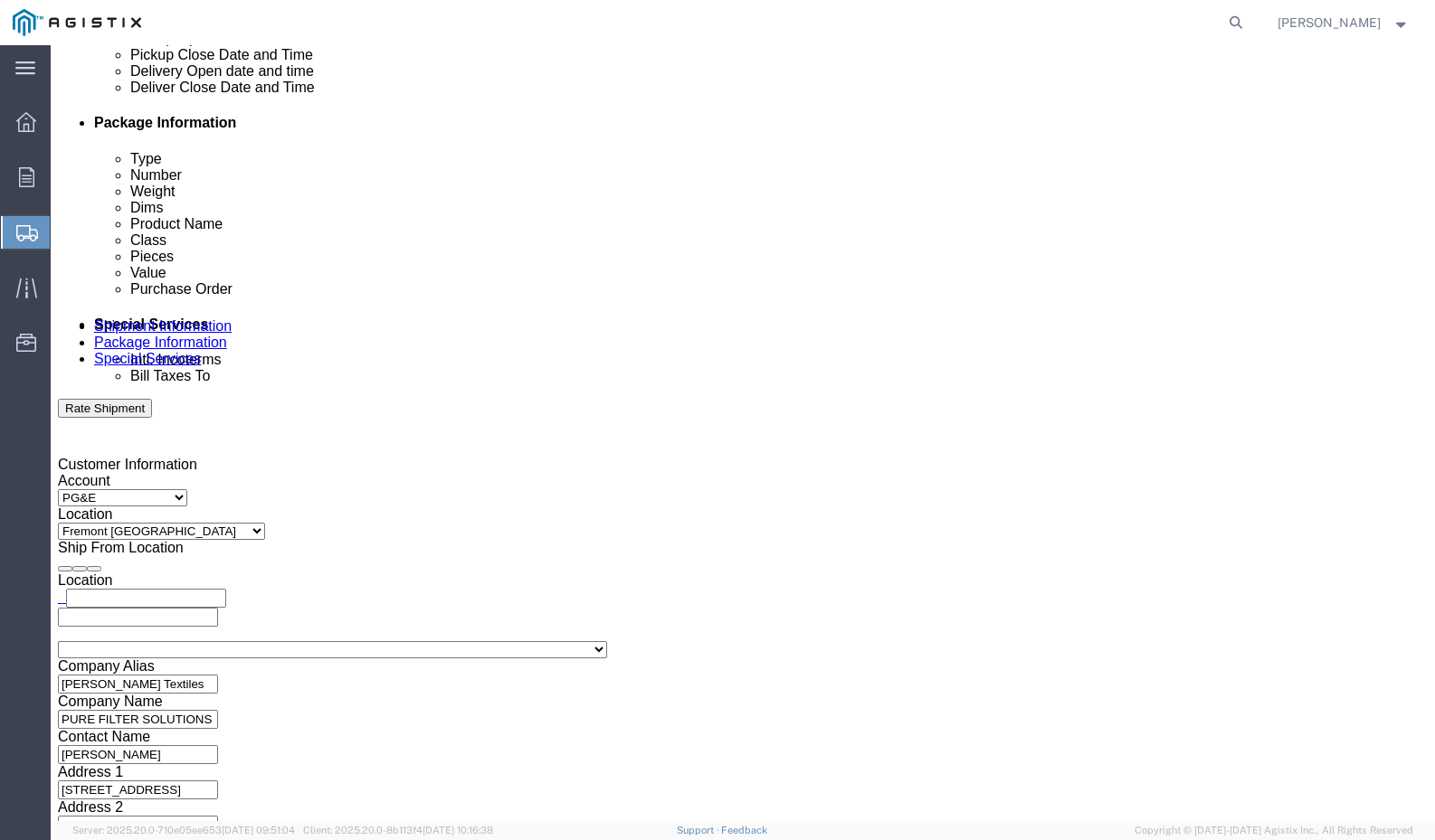
scroll to position [862, 0]
click input "text"
type input "n"
type input "[PERSON_NAME][EMAIL_ADDRESS][DOMAIN_NAME]"
click input "BOL"
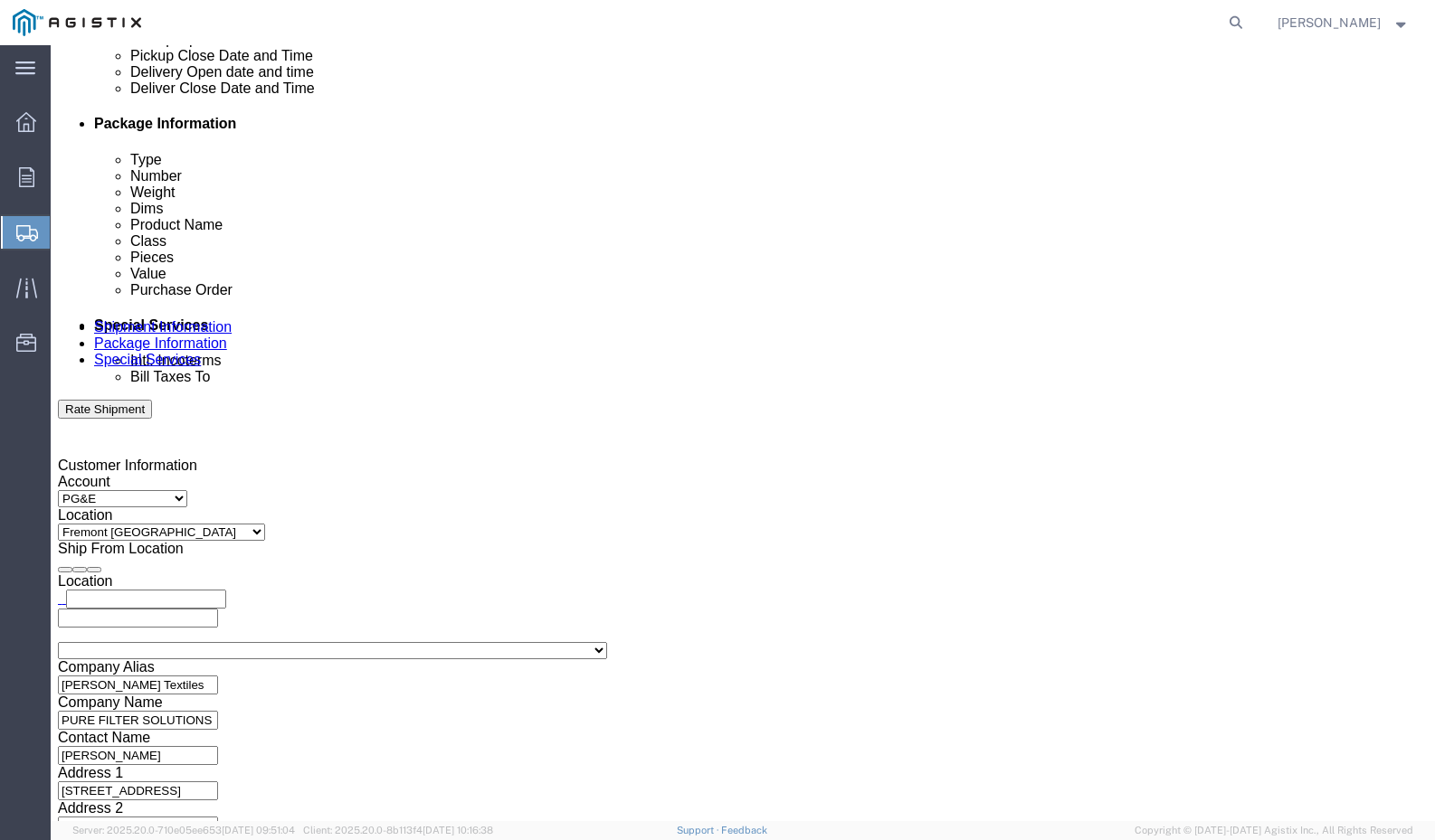
checkbox input "true"
click button "Rate Shipment"
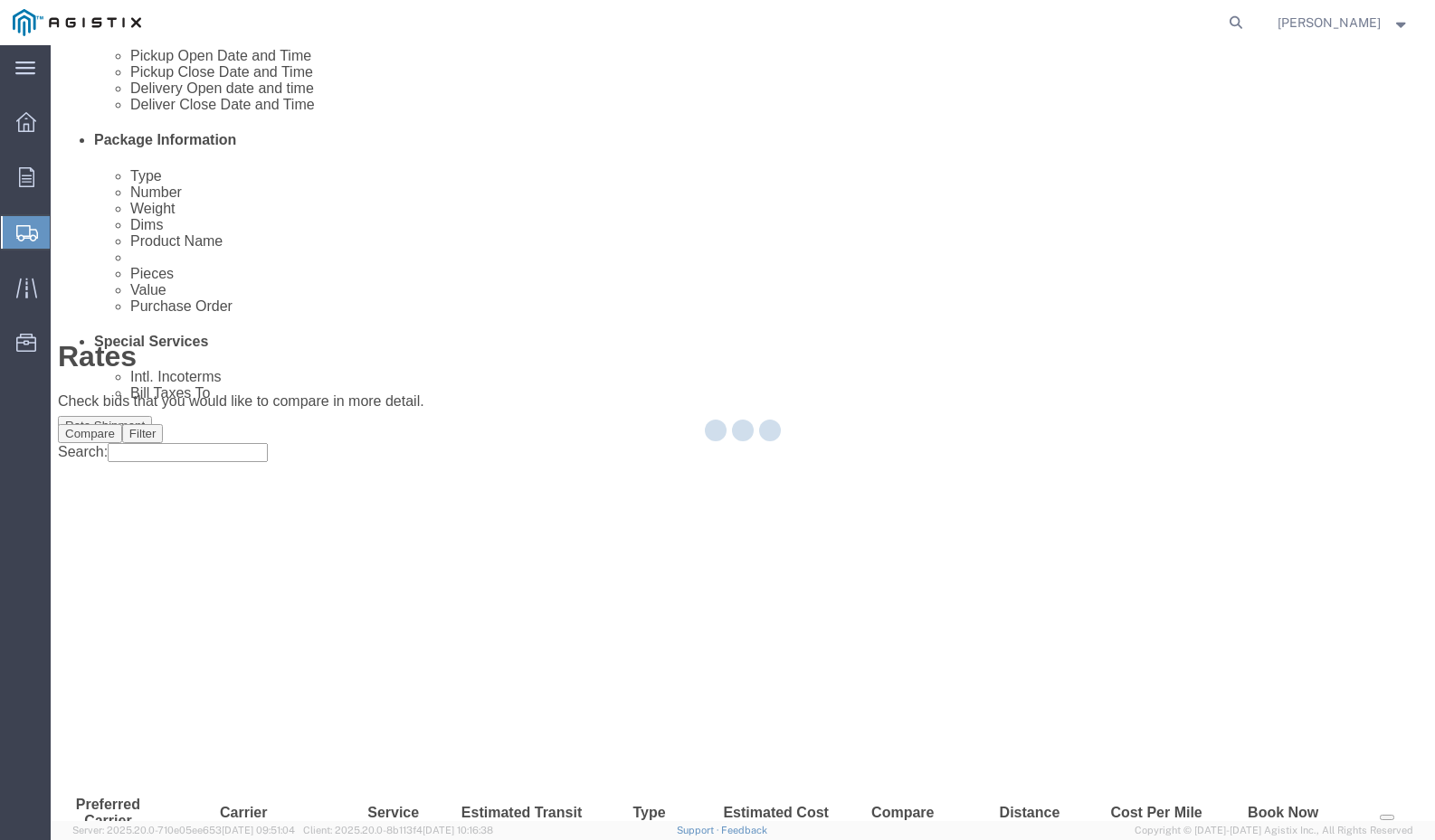
scroll to position [0, 0]
